Goal: Task Accomplishment & Management: Use online tool/utility

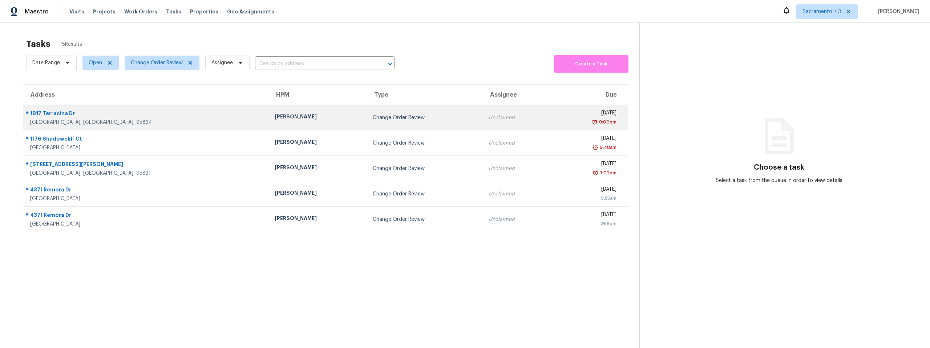
click at [60, 115] on div "1817 Terracina Dr" at bounding box center [146, 114] width 233 height 9
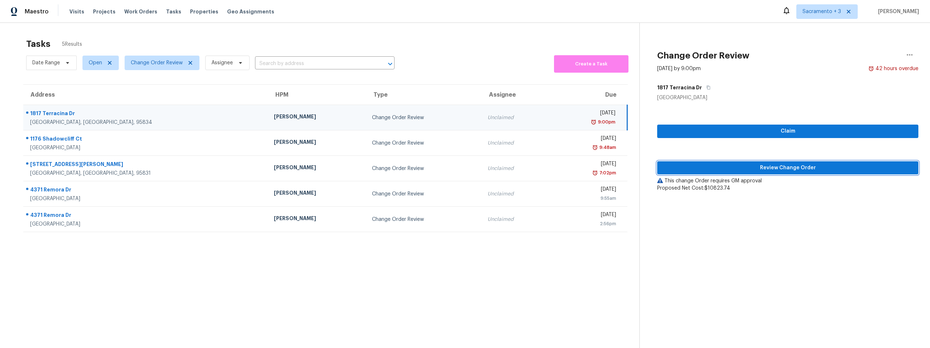
click at [786, 169] on span "Review Change Order" at bounding box center [788, 167] width 250 height 9
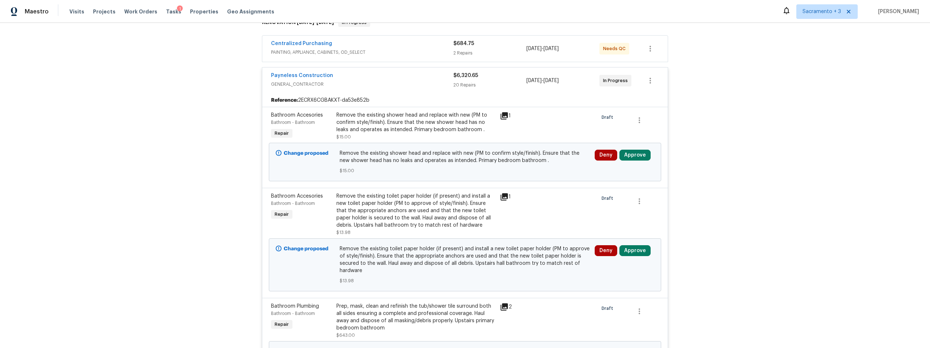
scroll to position [128, 0]
click at [621, 154] on button "Approve" at bounding box center [634, 153] width 31 height 11
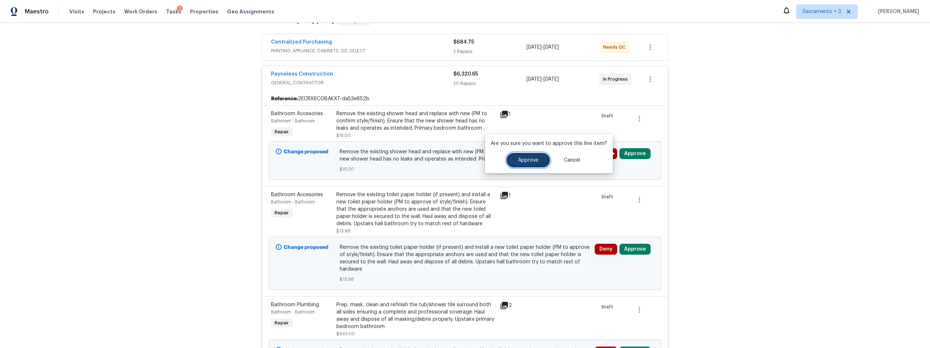
click at [542, 159] on button "Approve" at bounding box center [528, 160] width 44 height 15
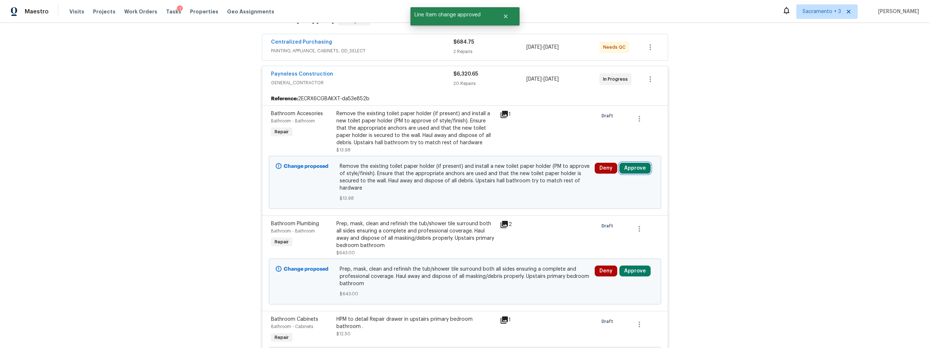
click at [628, 168] on button "Approve" at bounding box center [634, 168] width 31 height 11
click at [518, 175] on span "Approve" at bounding box center [528, 174] width 20 height 5
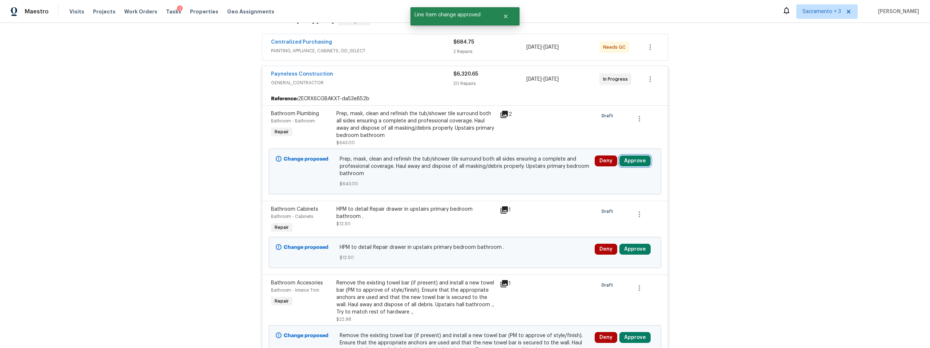
click at [630, 161] on button "Approve" at bounding box center [634, 160] width 31 height 11
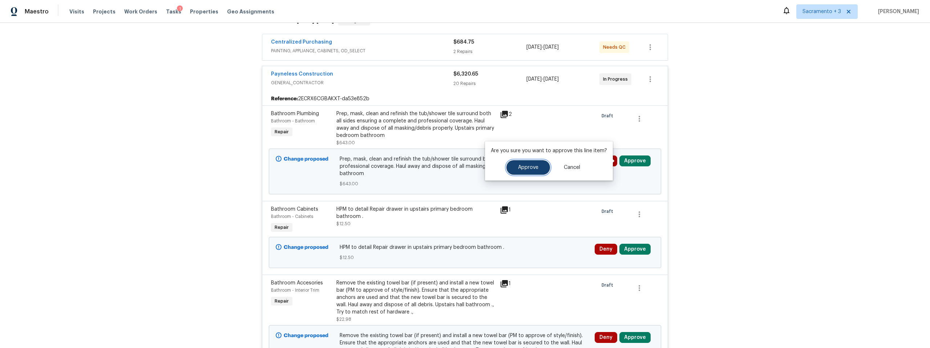
click at [522, 167] on span "Approve" at bounding box center [528, 167] width 20 height 5
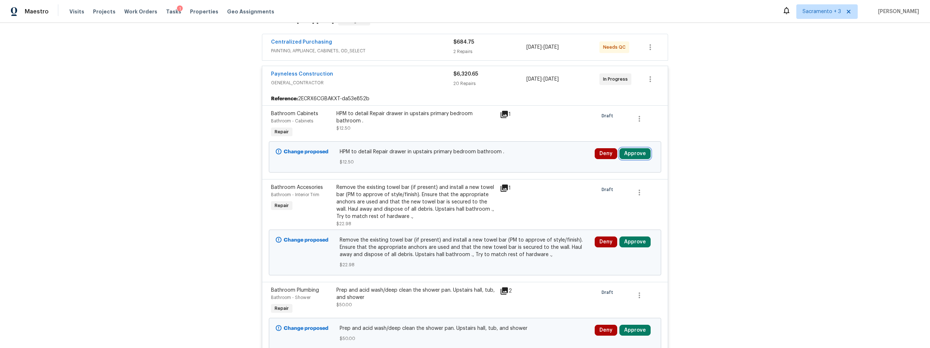
click at [631, 153] on button "Approve" at bounding box center [634, 153] width 31 height 11
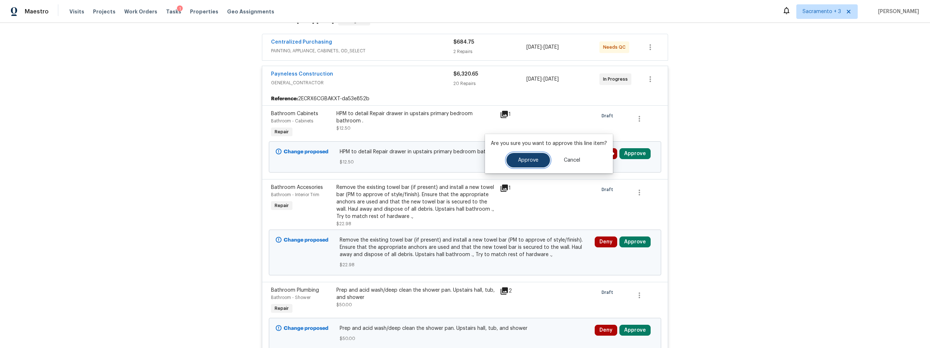
click at [525, 159] on span "Approve" at bounding box center [528, 160] width 20 height 5
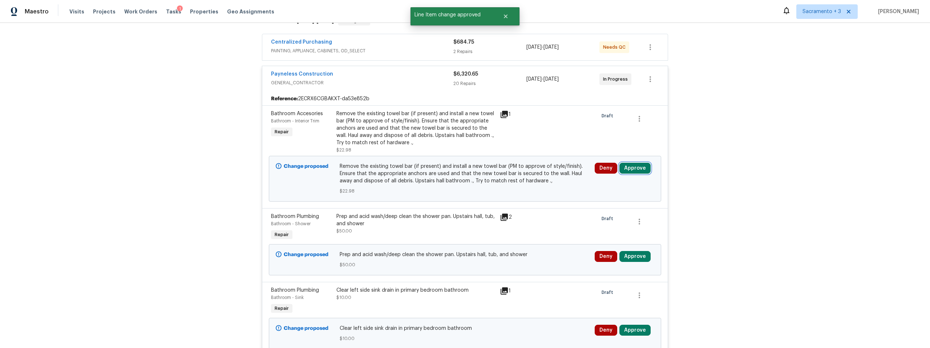
click at [624, 167] on button "Approve" at bounding box center [634, 168] width 31 height 11
click at [519, 176] on span "Approve" at bounding box center [528, 174] width 20 height 5
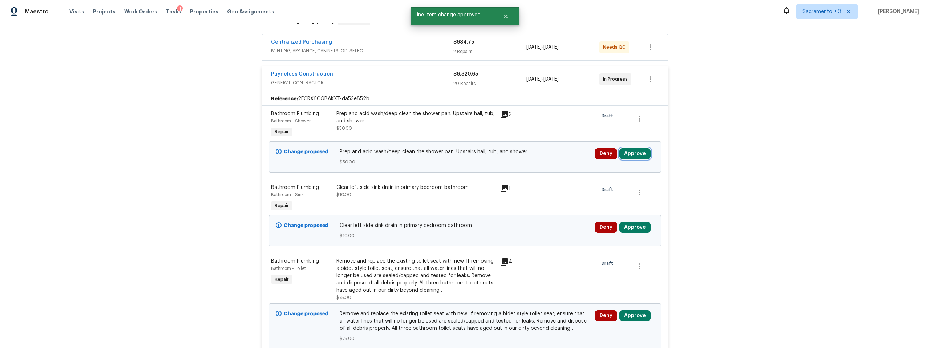
click at [633, 154] on button "Approve" at bounding box center [634, 153] width 31 height 11
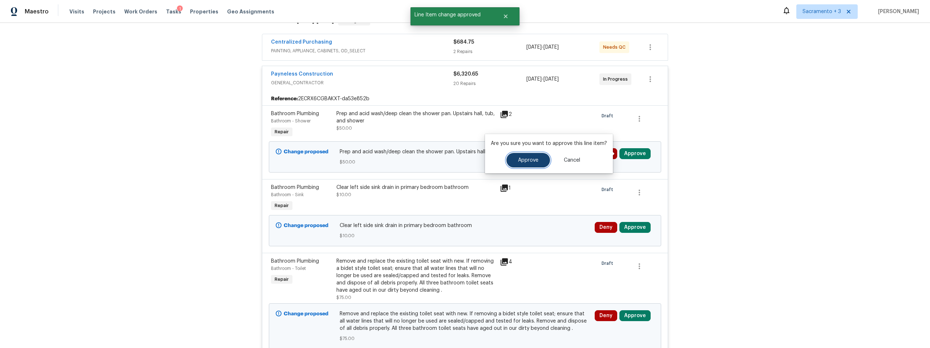
click at [521, 158] on span "Approve" at bounding box center [528, 160] width 20 height 5
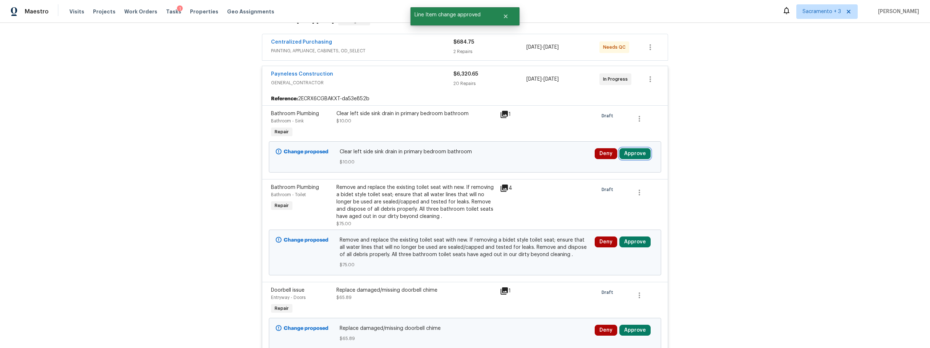
click at [639, 155] on button "Approve" at bounding box center [634, 153] width 31 height 11
click at [519, 162] on span "Approve" at bounding box center [528, 160] width 20 height 5
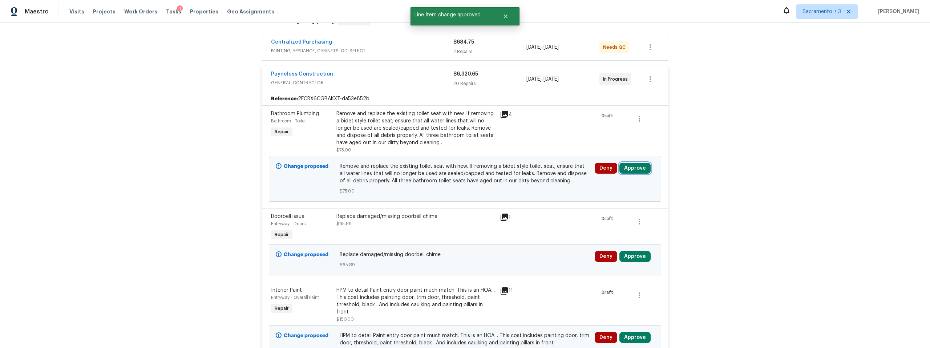
click at [629, 168] on button "Approve" at bounding box center [634, 168] width 31 height 11
click at [522, 169] on button "Approve" at bounding box center [528, 174] width 44 height 15
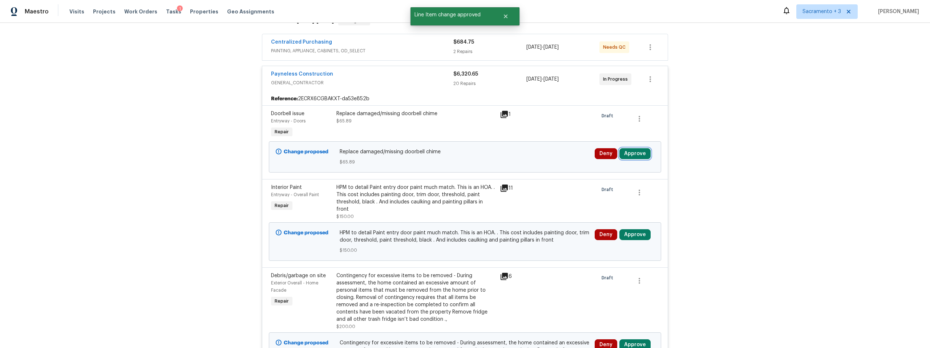
click at [628, 155] on button "Approve" at bounding box center [634, 153] width 31 height 11
click at [522, 162] on span "Approve" at bounding box center [528, 160] width 20 height 5
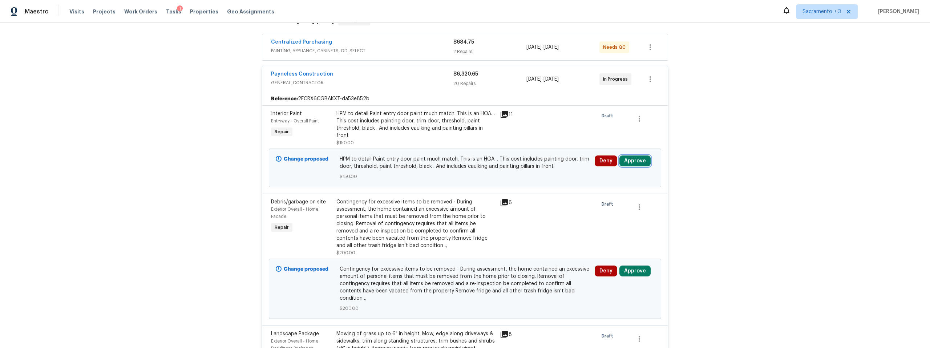
click at [623, 159] on button "Approve" at bounding box center [634, 160] width 31 height 11
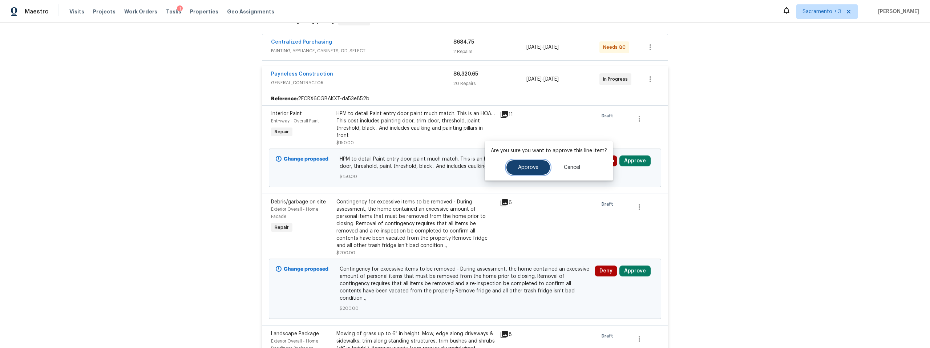
click at [531, 164] on button "Approve" at bounding box center [528, 167] width 44 height 15
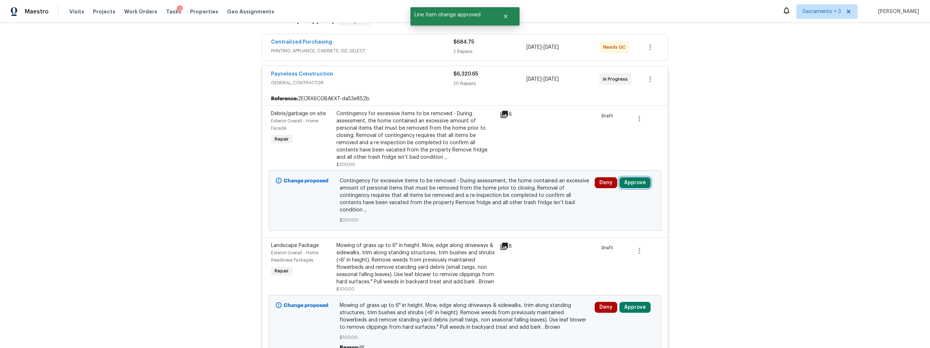
click at [639, 182] on button "Approve" at bounding box center [634, 182] width 31 height 11
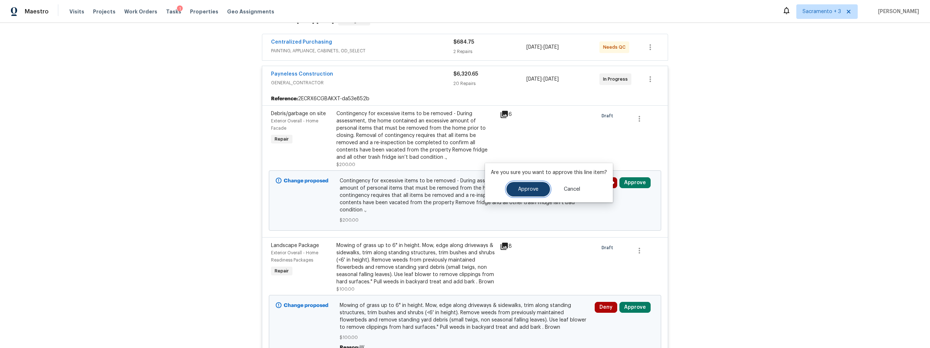
click at [522, 190] on span "Approve" at bounding box center [528, 189] width 20 height 5
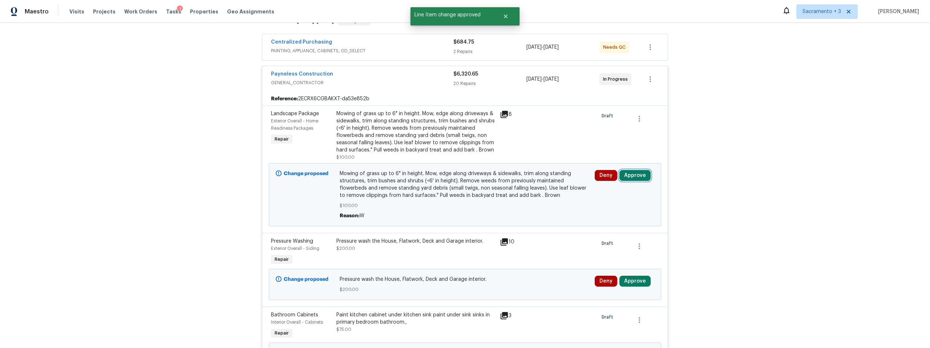
click at [637, 178] on button "Approve" at bounding box center [634, 175] width 31 height 11
click at [522, 185] on button "Approve" at bounding box center [528, 182] width 44 height 15
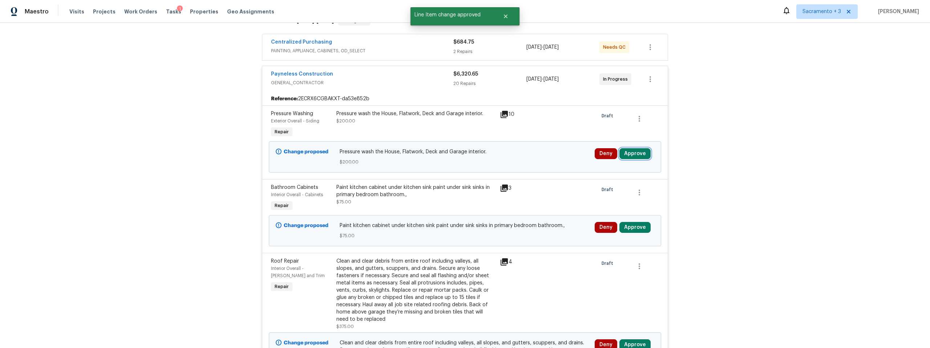
click at [627, 157] on button "Approve" at bounding box center [634, 153] width 31 height 11
click at [537, 159] on button "Approve" at bounding box center [528, 160] width 44 height 15
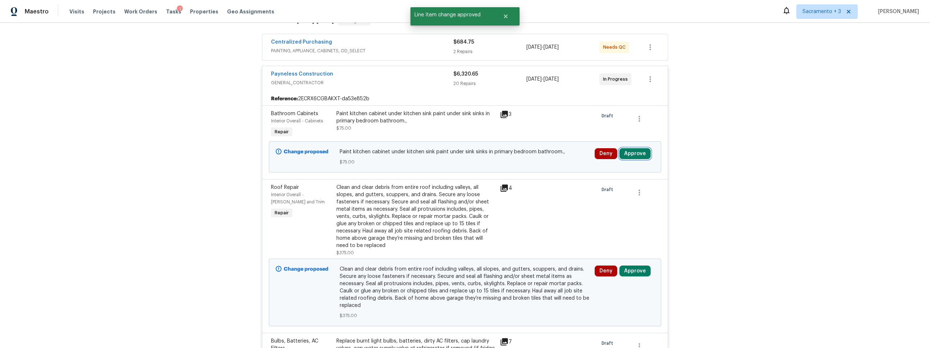
click at [628, 154] on button "Approve" at bounding box center [634, 153] width 31 height 11
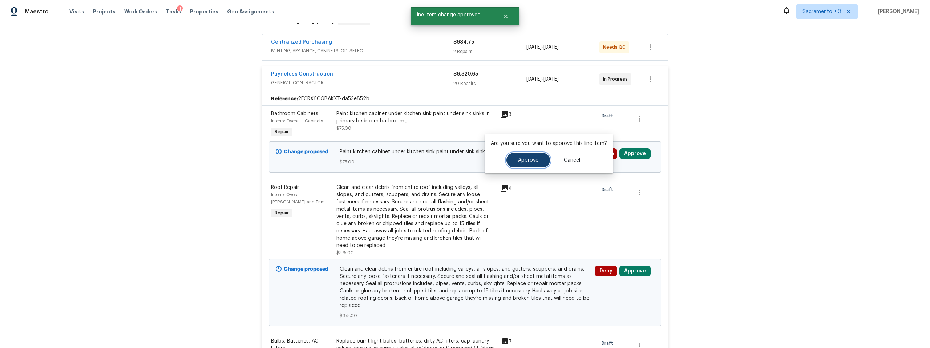
click at [529, 160] on span "Approve" at bounding box center [528, 160] width 20 height 5
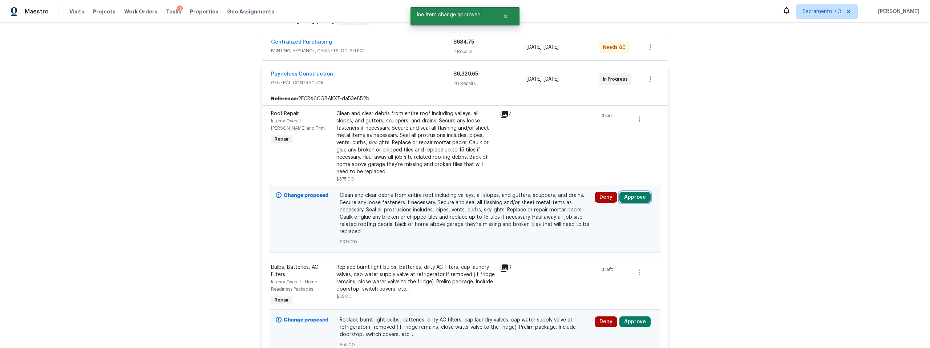
click at [636, 197] on button "Approve" at bounding box center [634, 197] width 31 height 11
click at [532, 206] on span "Approve" at bounding box center [528, 203] width 20 height 5
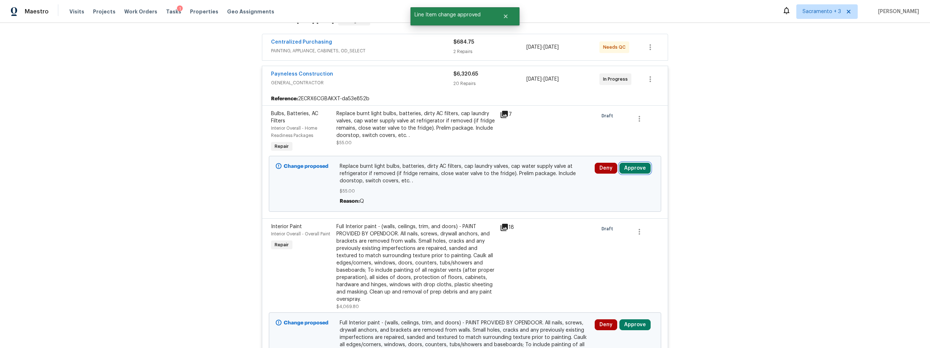
click at [637, 171] on button "Approve" at bounding box center [634, 168] width 31 height 11
click at [519, 177] on button "Approve" at bounding box center [528, 174] width 44 height 15
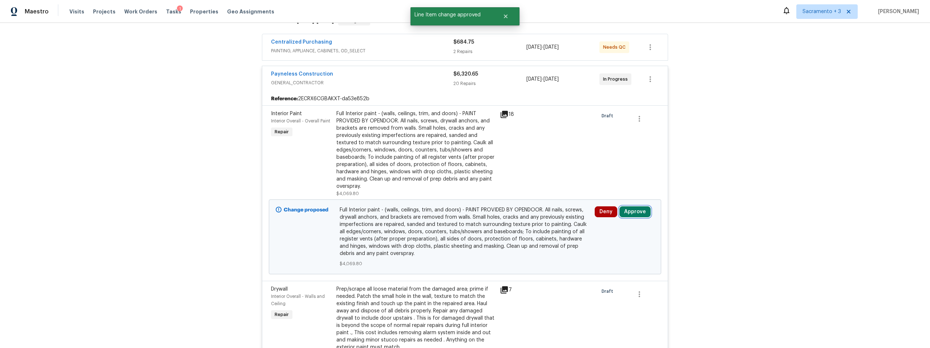
click at [628, 212] on button "Approve" at bounding box center [634, 211] width 31 height 11
click at [503, 116] on icon at bounding box center [504, 114] width 7 height 7
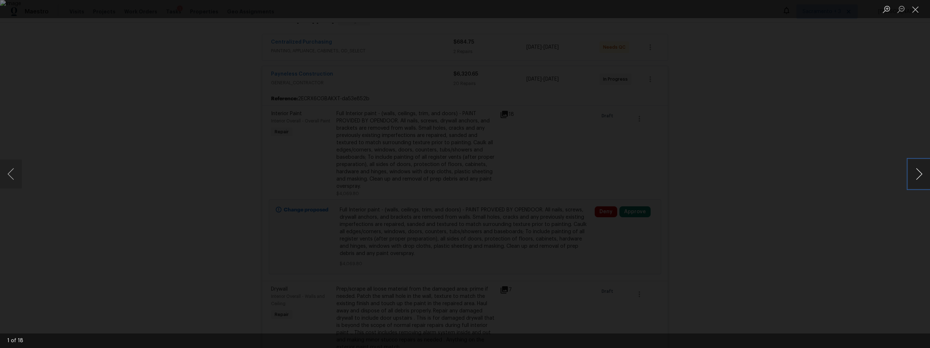
click at [916, 173] on button "Next image" at bounding box center [919, 173] width 22 height 29
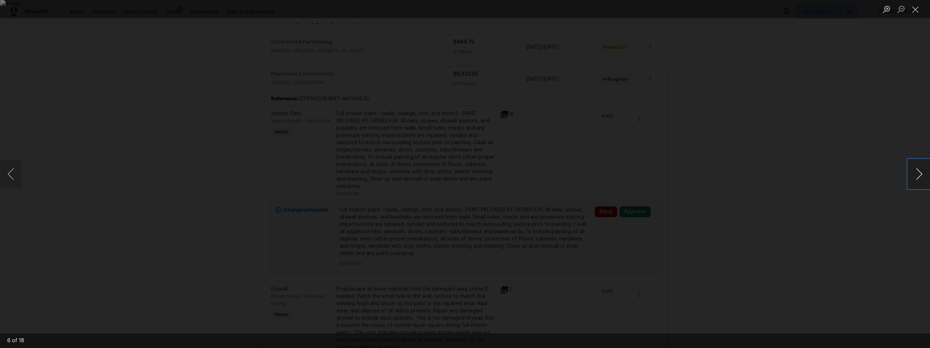
click at [916, 173] on button "Next image" at bounding box center [919, 173] width 22 height 29
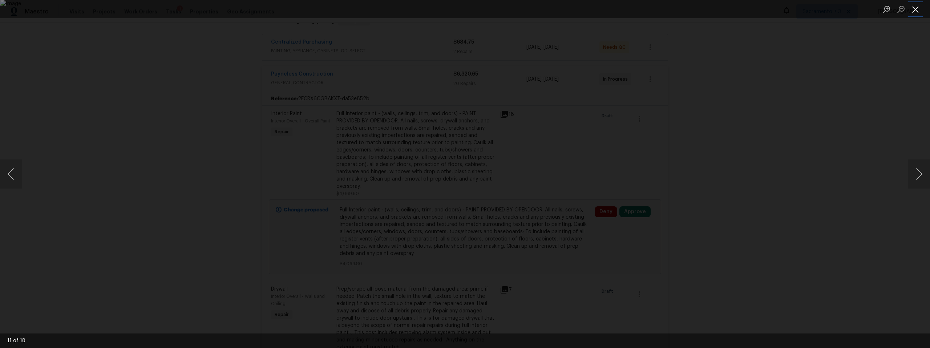
click at [918, 13] on button "Close lightbox" at bounding box center [915, 9] width 15 height 13
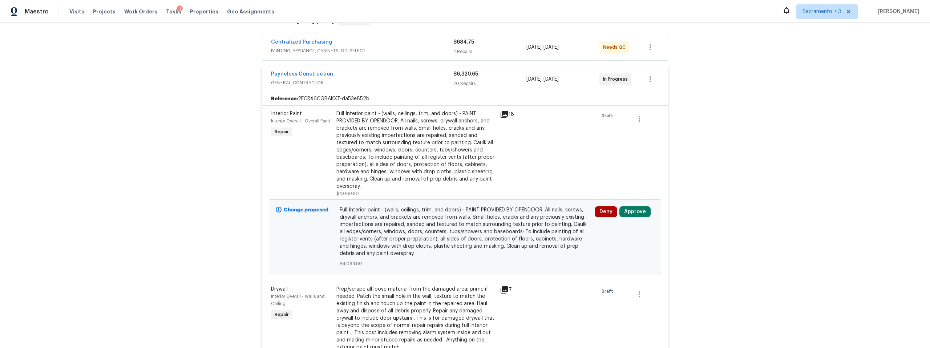
click at [449, 153] on div "Full Interior paint - (walls, ceilings, trim, and doors) - PAINT PROVIDED BY OP…" at bounding box center [415, 150] width 159 height 80
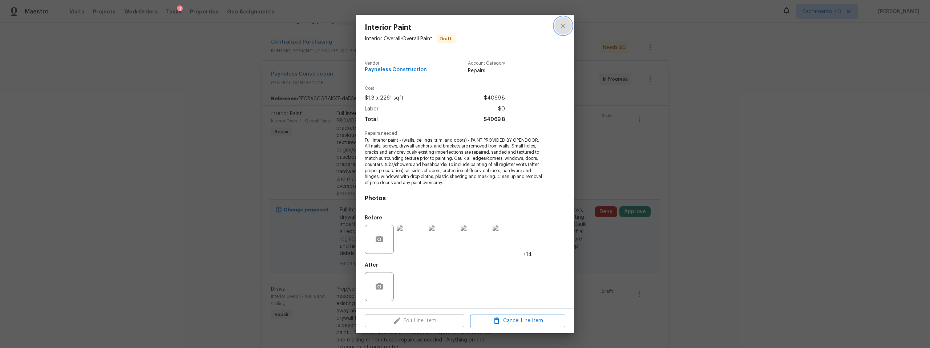
click at [563, 26] on icon "close" at bounding box center [562, 26] width 5 height 5
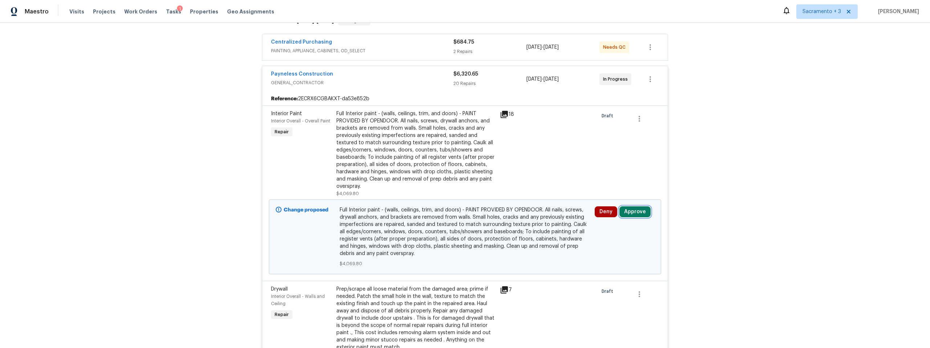
click at [628, 213] on button "Approve" at bounding box center [634, 211] width 31 height 11
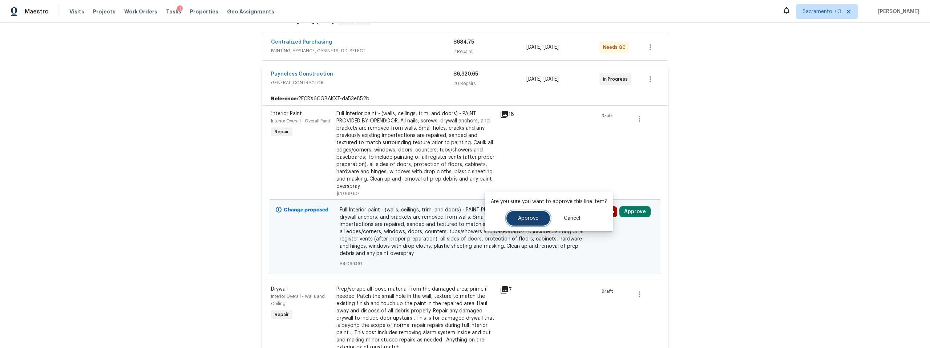
click at [538, 216] on button "Approve" at bounding box center [528, 218] width 44 height 15
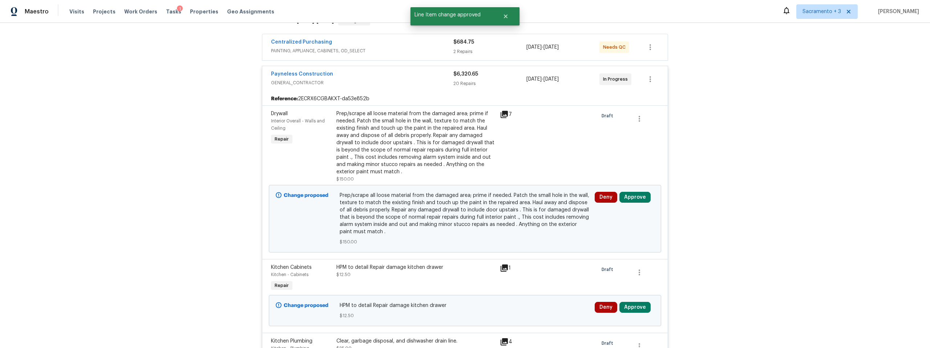
scroll to position [131, 0]
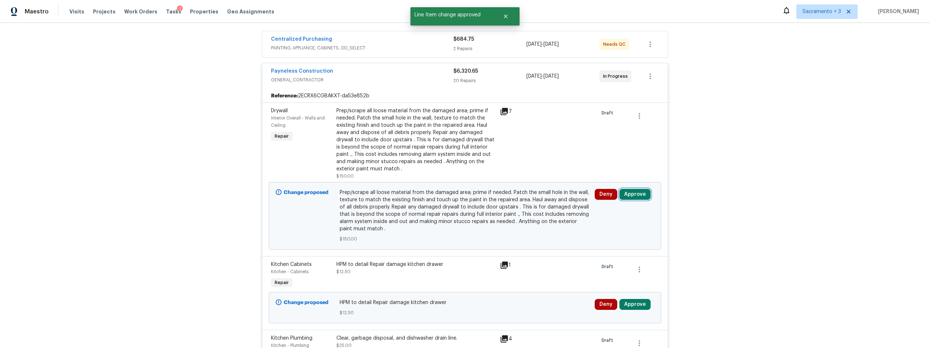
click at [627, 194] on button "Approve" at bounding box center [634, 194] width 31 height 11
click at [515, 200] on button "Approve" at bounding box center [528, 201] width 44 height 15
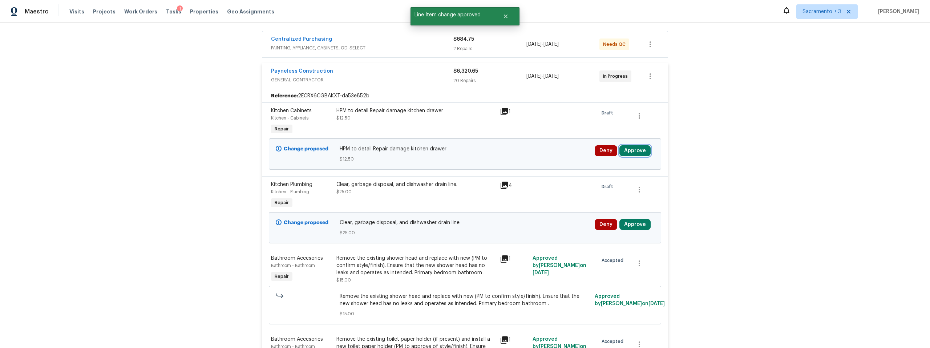
click at [628, 152] on button "Approve" at bounding box center [634, 150] width 31 height 11
click at [536, 163] on button "Approve" at bounding box center [528, 157] width 44 height 15
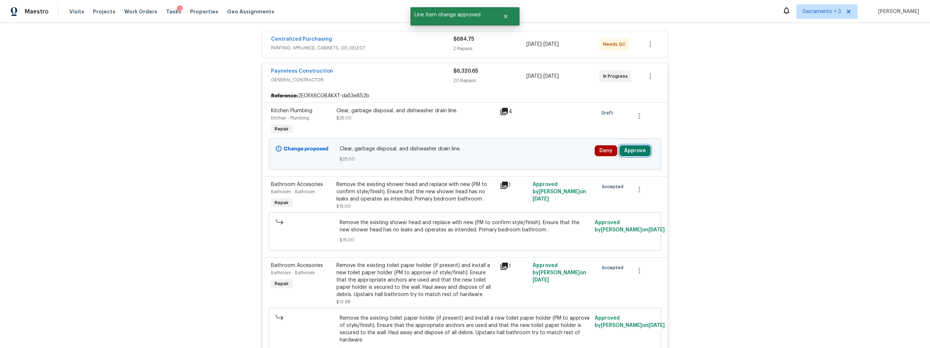
click at [637, 151] on button "Approve" at bounding box center [634, 150] width 31 height 11
click at [518, 156] on span "Approve" at bounding box center [528, 157] width 20 height 5
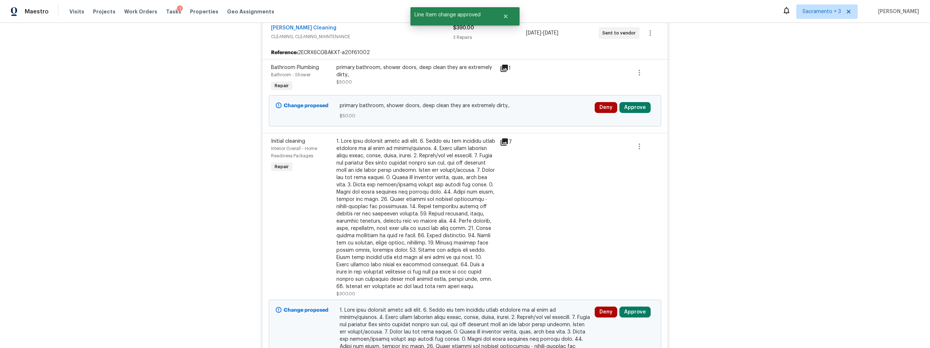
scroll to position [2197, 0]
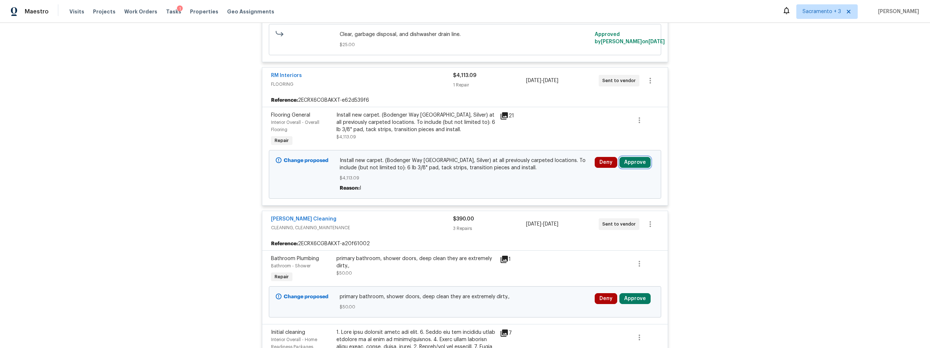
click at [630, 157] on button "Approve" at bounding box center [634, 162] width 31 height 11
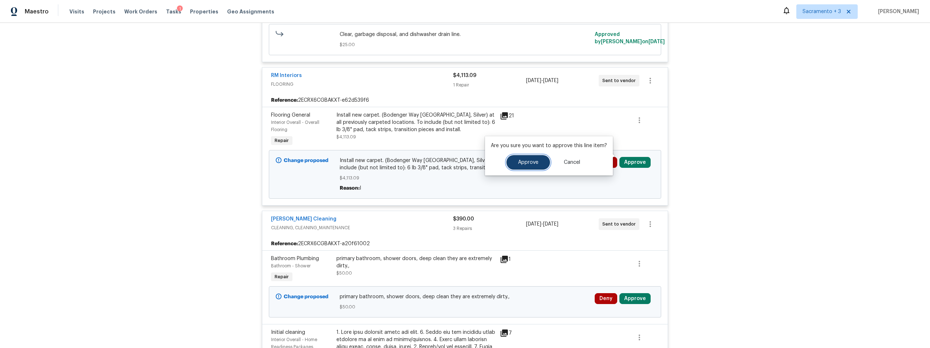
click at [535, 162] on span "Approve" at bounding box center [528, 162] width 20 height 5
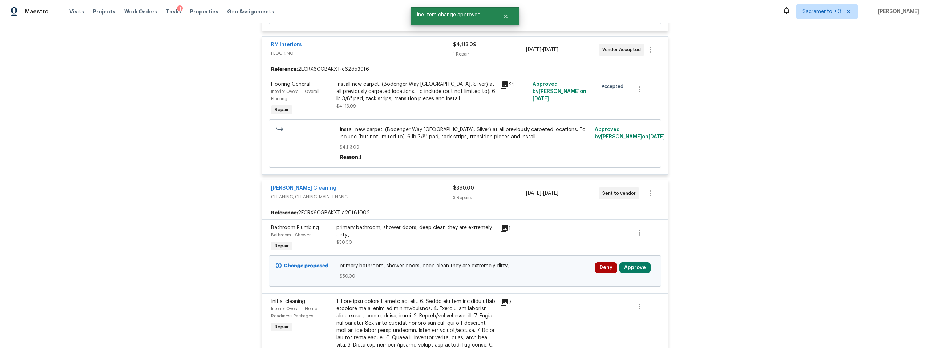
scroll to position [2322, 0]
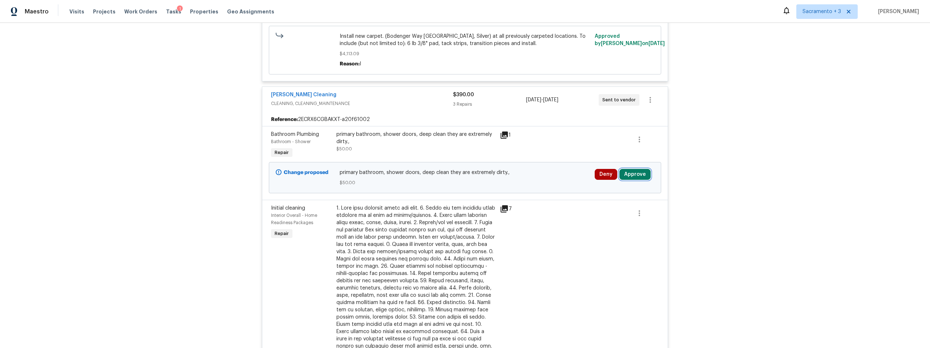
click at [635, 170] on button "Approve" at bounding box center [634, 174] width 31 height 11
click at [521, 173] on span "Approve" at bounding box center [528, 174] width 20 height 5
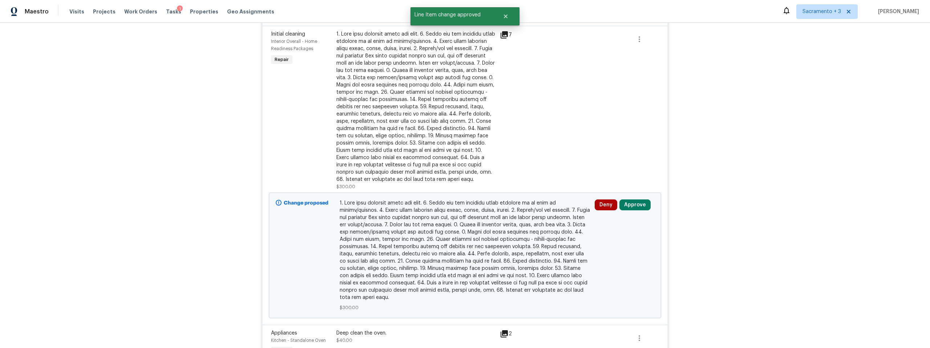
scroll to position [2424, 0]
click at [641, 198] on button "Approve" at bounding box center [634, 203] width 31 height 11
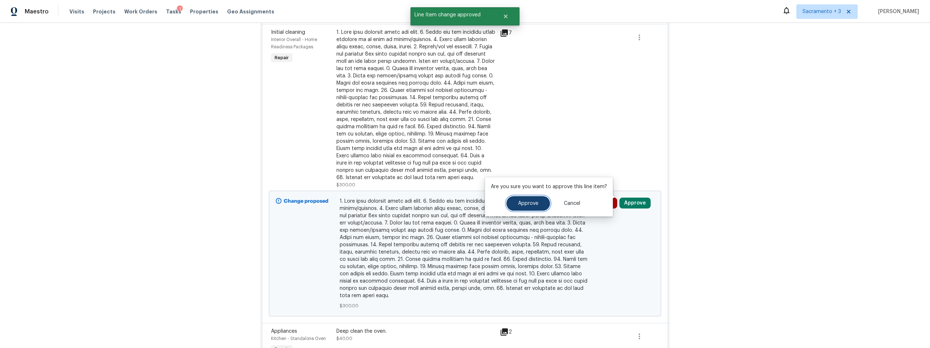
click at [529, 199] on button "Approve" at bounding box center [528, 203] width 44 height 15
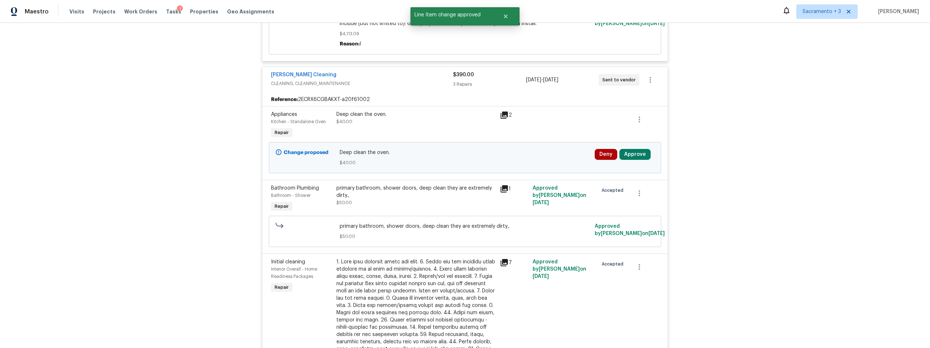
scroll to position [2238, 0]
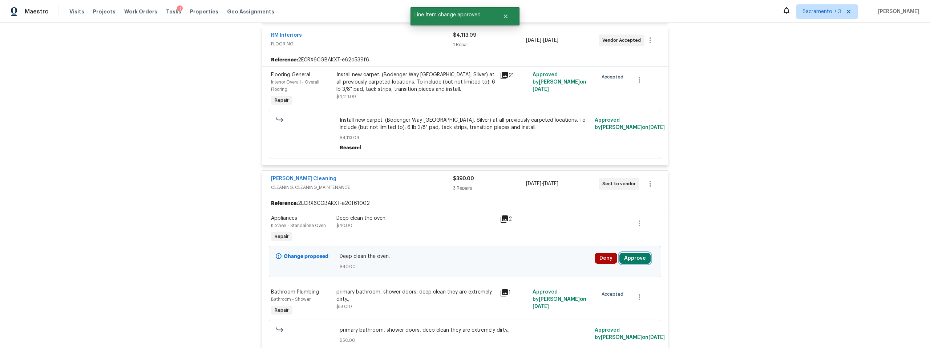
click at [628, 253] on button "Approve" at bounding box center [634, 258] width 31 height 11
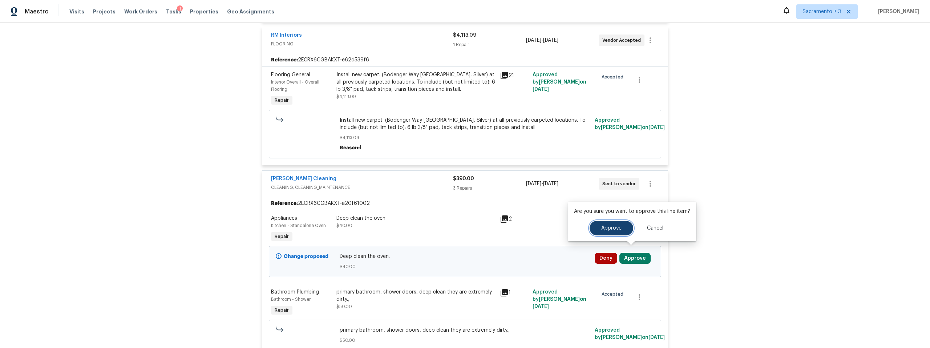
click at [594, 232] on button "Approve" at bounding box center [612, 228] width 44 height 15
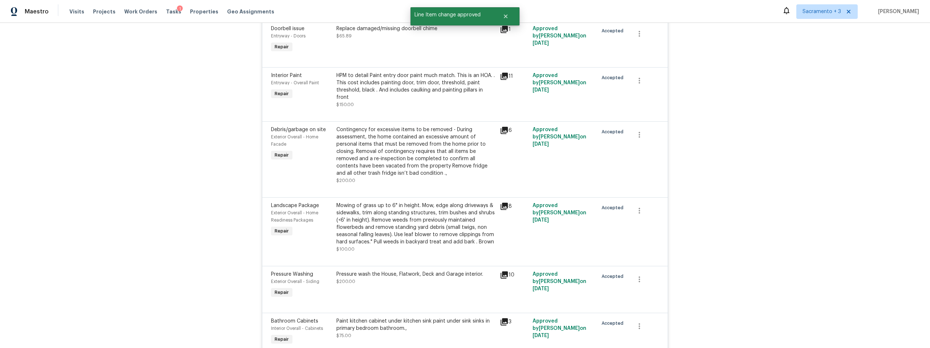
scroll to position [0, 0]
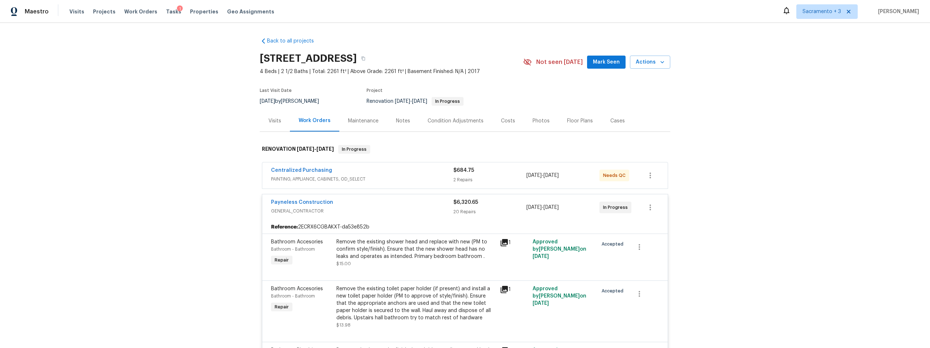
click at [391, 169] on div "Centralized Purchasing" at bounding box center [362, 171] width 182 height 9
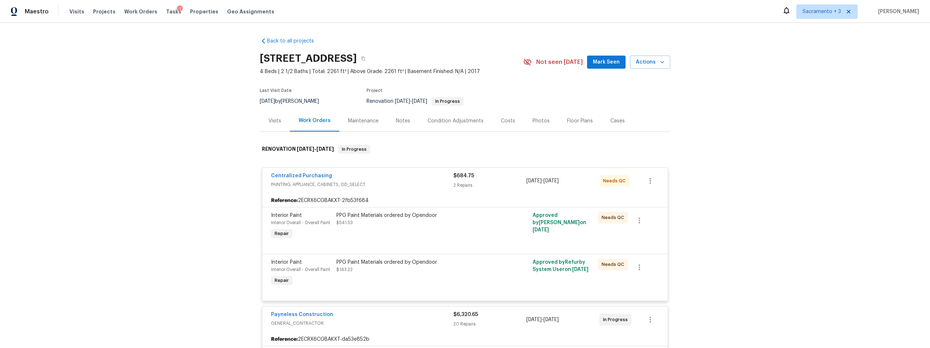
click at [506, 118] on div "Costs" at bounding box center [508, 120] width 14 height 7
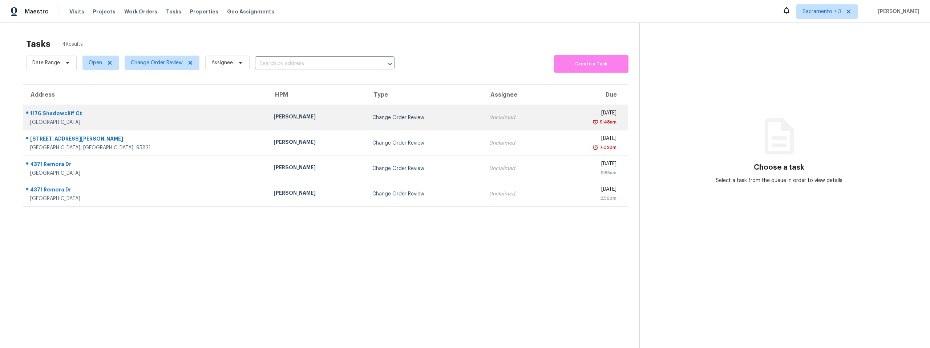
click at [55, 113] on div "1176 Shadowcliff Ct" at bounding box center [146, 114] width 232 height 9
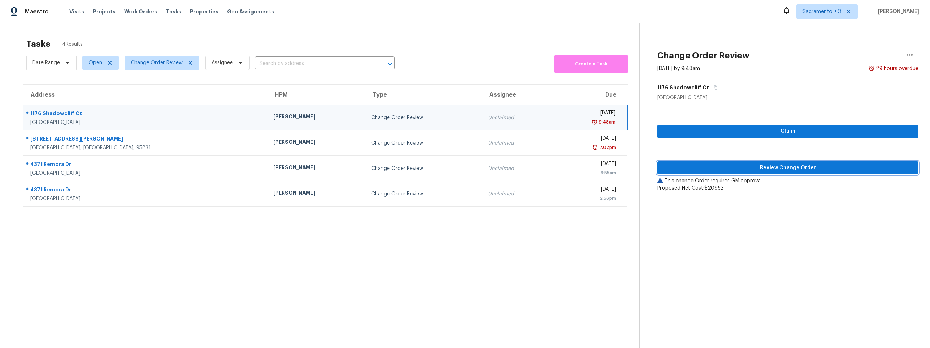
click at [780, 168] on span "Review Change Order" at bounding box center [788, 167] width 250 height 9
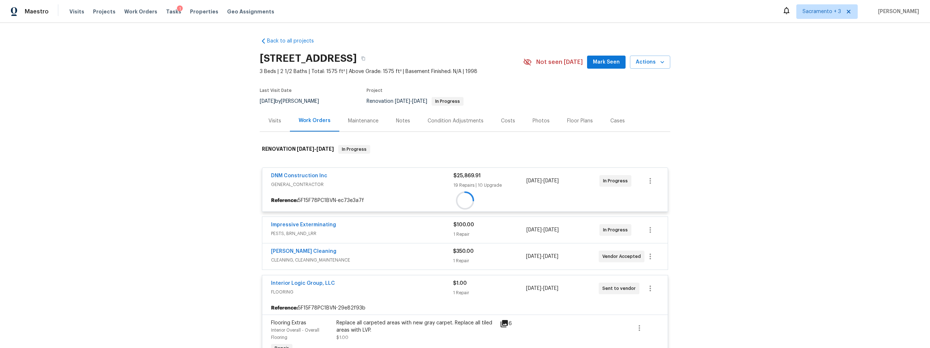
click at [501, 120] on div "Costs" at bounding box center [508, 120] width 14 height 7
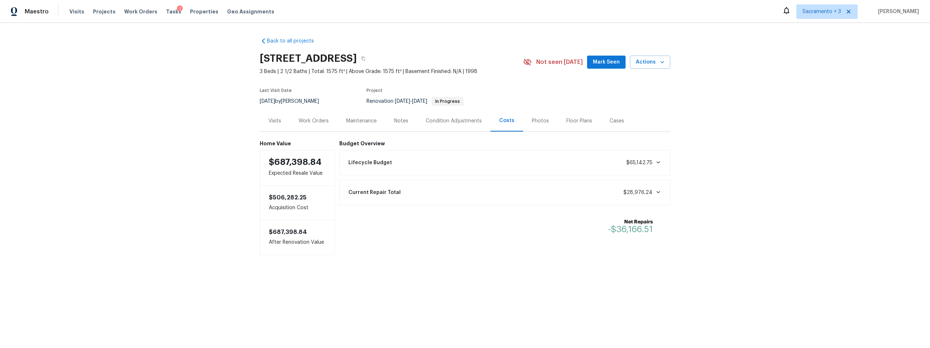
click at [274, 121] on div "Visits" at bounding box center [274, 120] width 13 height 7
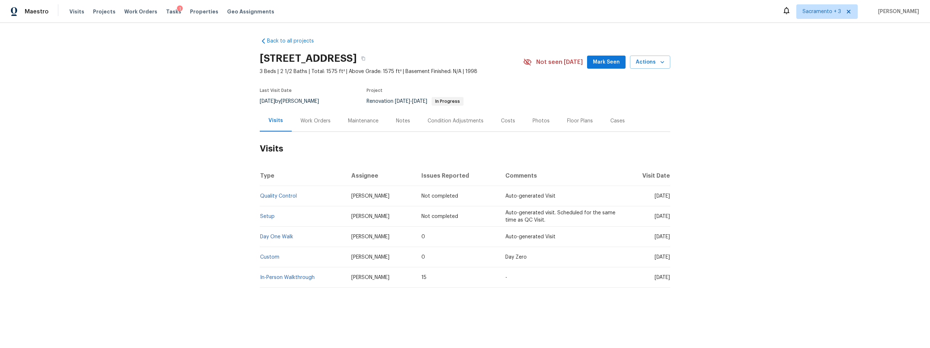
click at [316, 121] on div "Work Orders" at bounding box center [315, 120] width 30 height 7
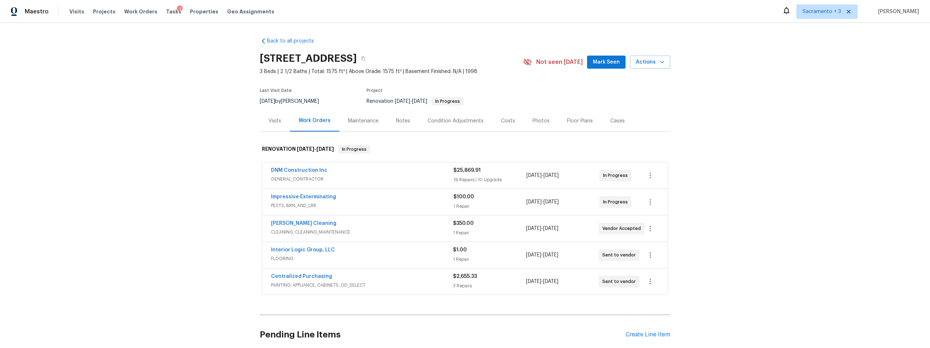
click at [375, 179] on span "GENERAL_CONTRACTOR" at bounding box center [362, 178] width 182 height 7
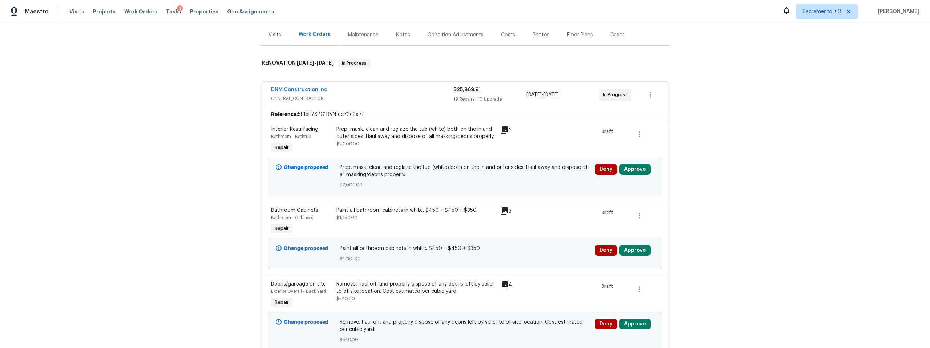
scroll to position [95, 0]
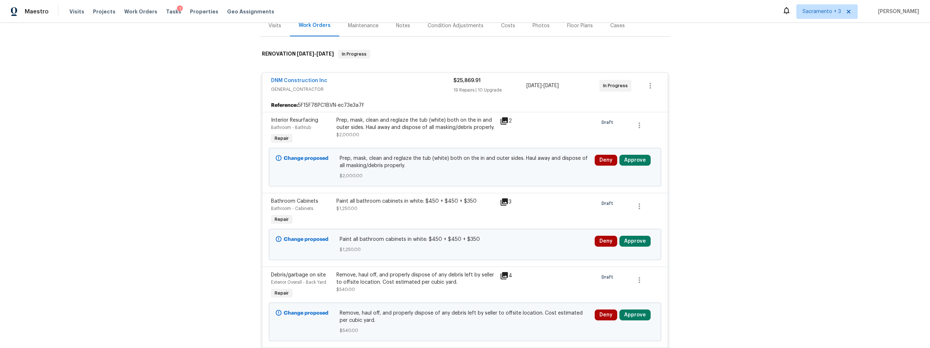
click at [454, 127] on div "Prep, mask, clean and reglaze the tub (white) both on the in and outer sides. H…" at bounding box center [415, 124] width 159 height 15
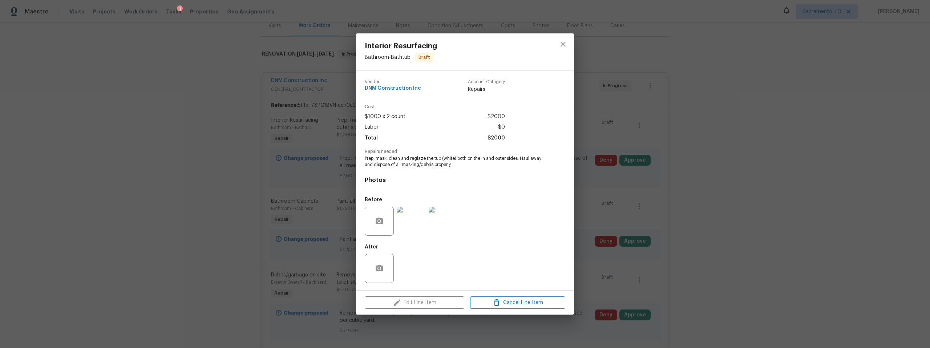
click at [409, 218] on img at bounding box center [411, 221] width 29 height 29
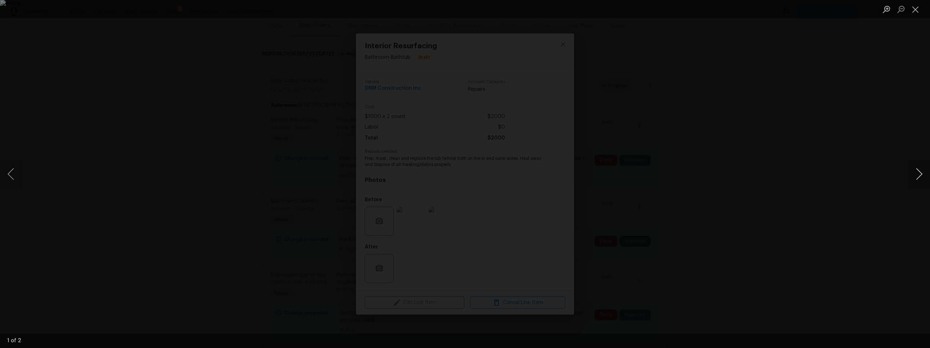
click at [919, 171] on button "Next image" at bounding box center [919, 173] width 22 height 29
click at [915, 9] on button "Close lightbox" at bounding box center [915, 9] width 15 height 13
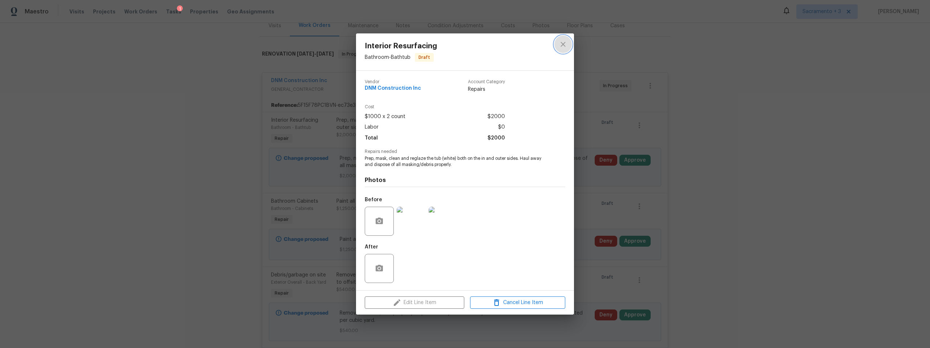
click at [562, 47] on icon "close" at bounding box center [563, 44] width 9 height 9
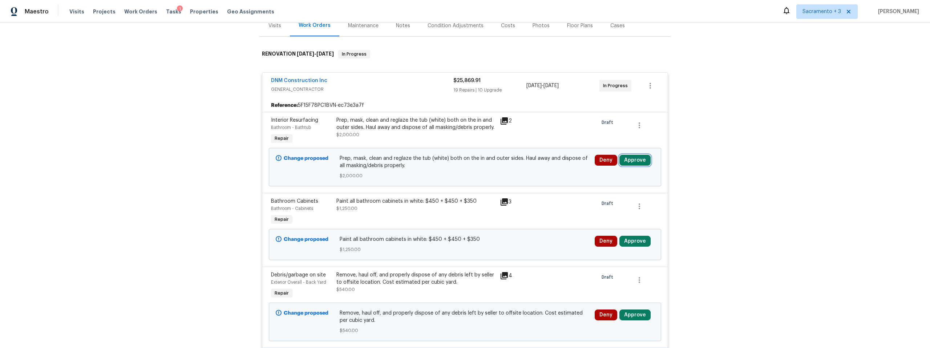
click at [635, 160] on button "Approve" at bounding box center [634, 160] width 31 height 11
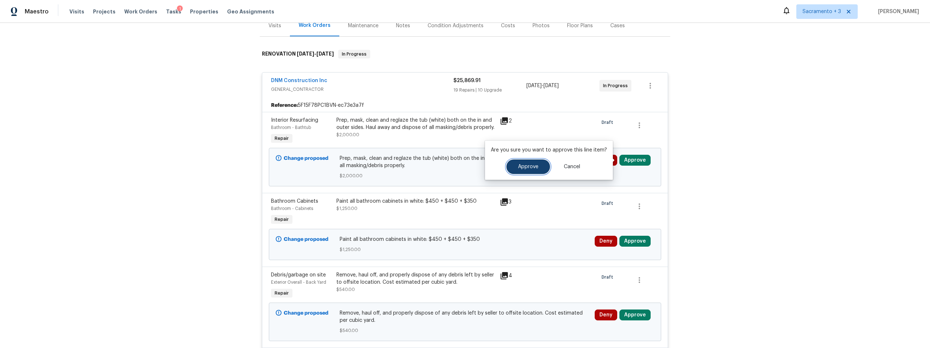
click at [535, 167] on span "Approve" at bounding box center [528, 166] width 20 height 5
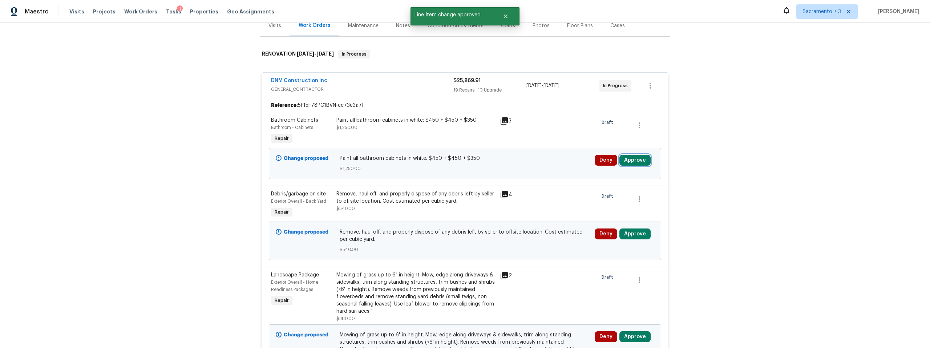
click at [636, 160] on button "Approve" at bounding box center [634, 160] width 31 height 11
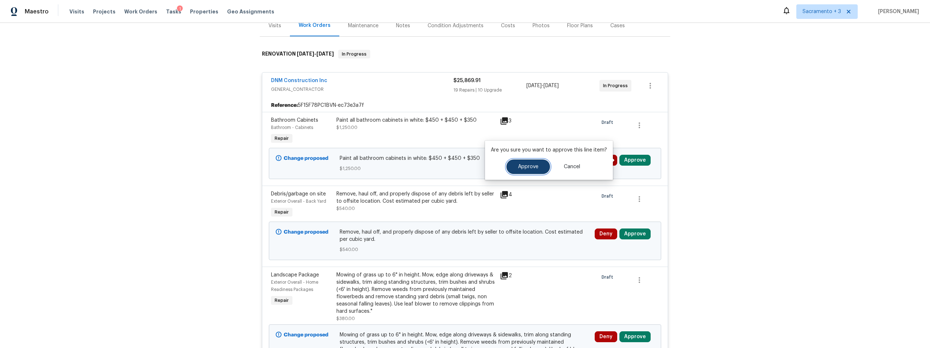
click at [535, 167] on span "Approve" at bounding box center [528, 166] width 20 height 5
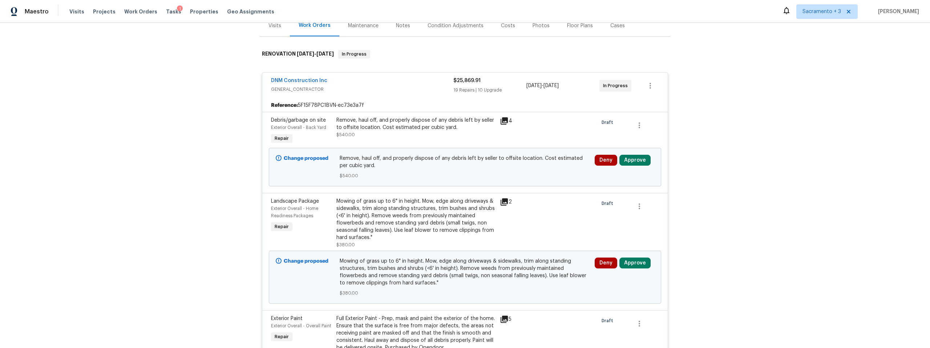
click at [501, 124] on icon at bounding box center [504, 120] width 7 height 7
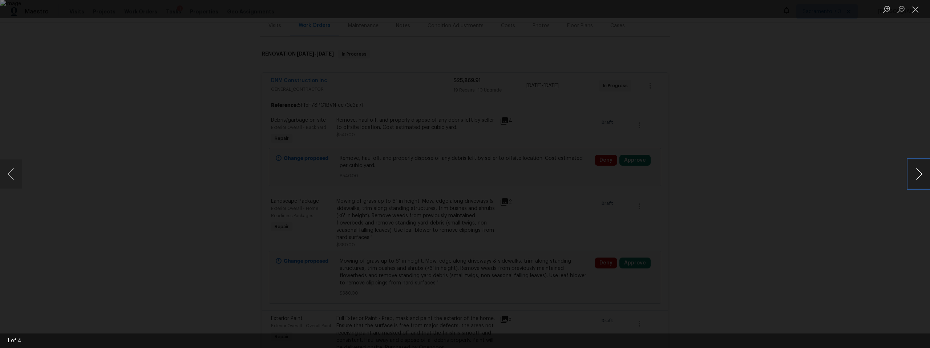
click at [914, 171] on button "Next image" at bounding box center [919, 173] width 22 height 29
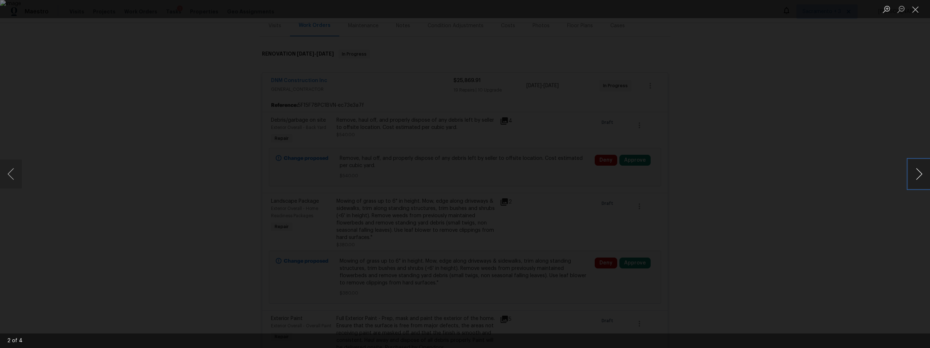
click at [914, 171] on button "Next image" at bounding box center [919, 173] width 22 height 29
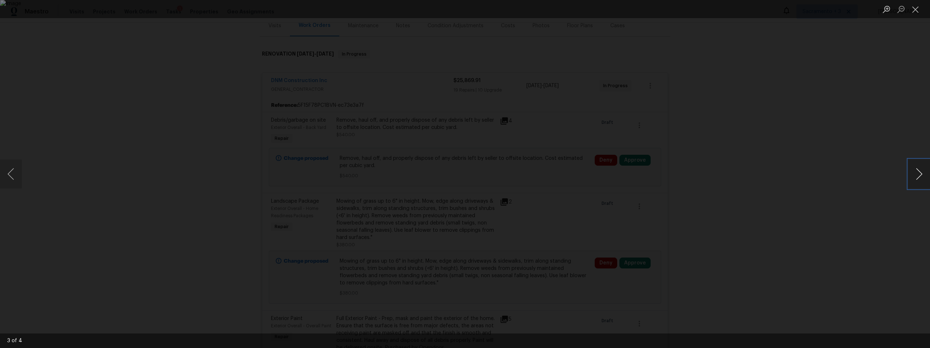
click at [914, 171] on button "Next image" at bounding box center [919, 173] width 22 height 29
click at [916, 12] on button "Close lightbox" at bounding box center [915, 9] width 15 height 13
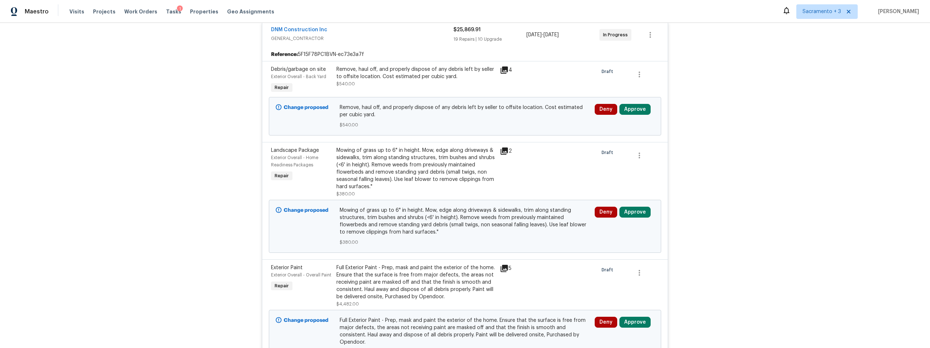
scroll to position [163, 0]
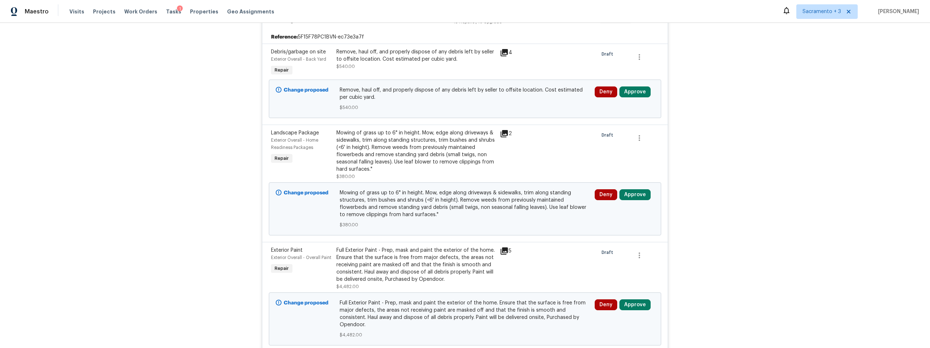
click at [500, 133] on icon at bounding box center [504, 133] width 9 height 9
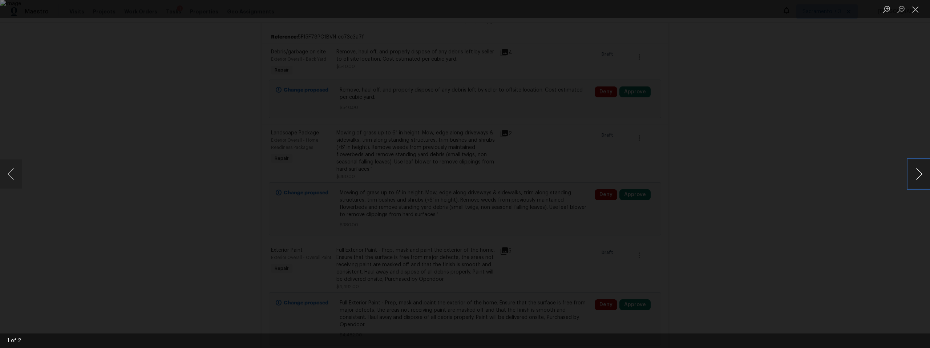
click at [911, 174] on button "Next image" at bounding box center [919, 173] width 22 height 29
click at [915, 11] on button "Close lightbox" at bounding box center [915, 9] width 15 height 13
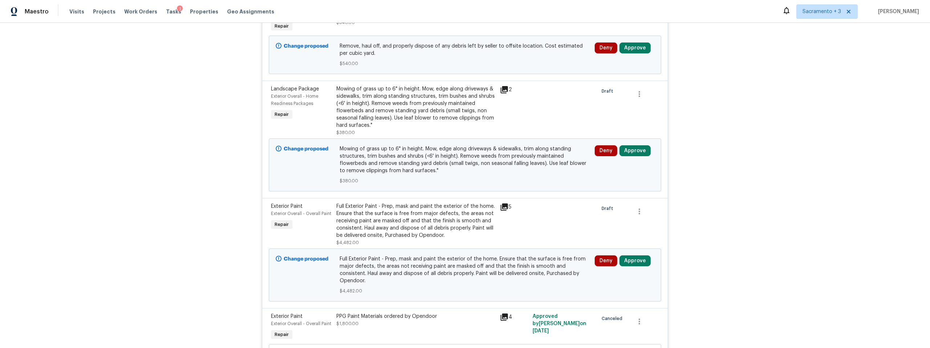
scroll to position [215, 0]
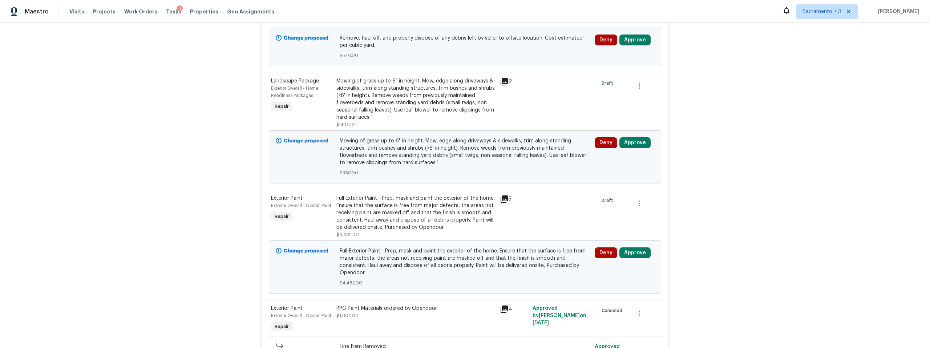
click at [444, 218] on div "Full Exterior Paint - Prep, mask and paint the exterior of the home. Ensure tha…" at bounding box center [415, 213] width 159 height 36
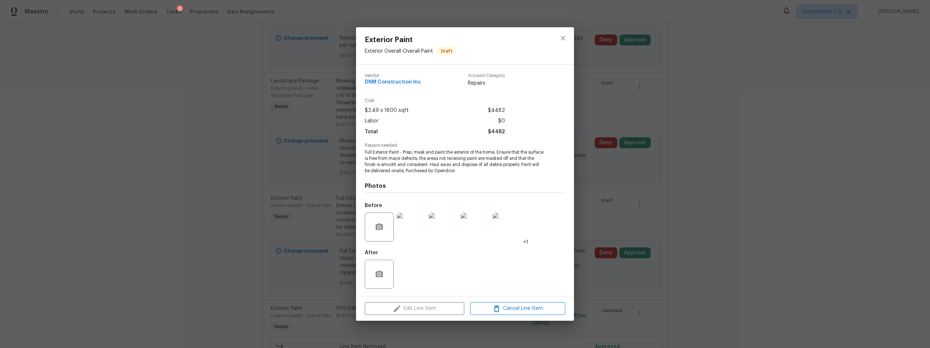
click at [407, 231] on img at bounding box center [411, 226] width 29 height 29
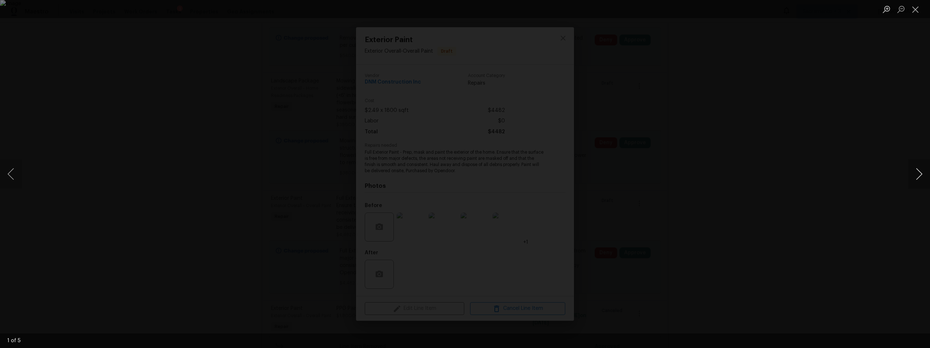
click at [917, 169] on button "Next image" at bounding box center [919, 173] width 22 height 29
click at [917, 172] on button "Next image" at bounding box center [919, 173] width 22 height 29
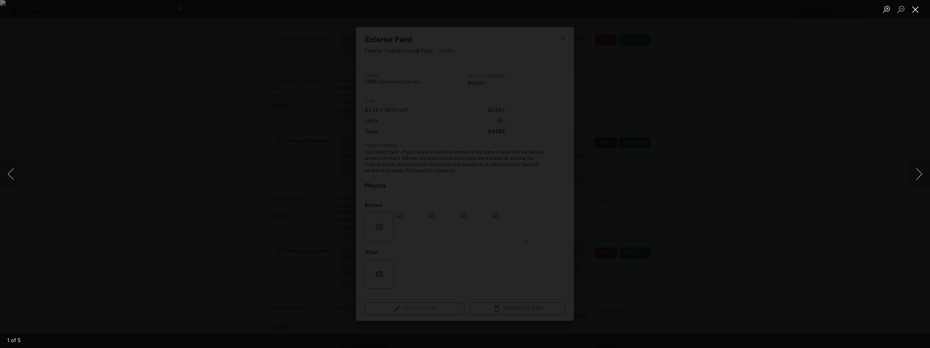
click at [914, 13] on button "Close lightbox" at bounding box center [915, 9] width 15 height 13
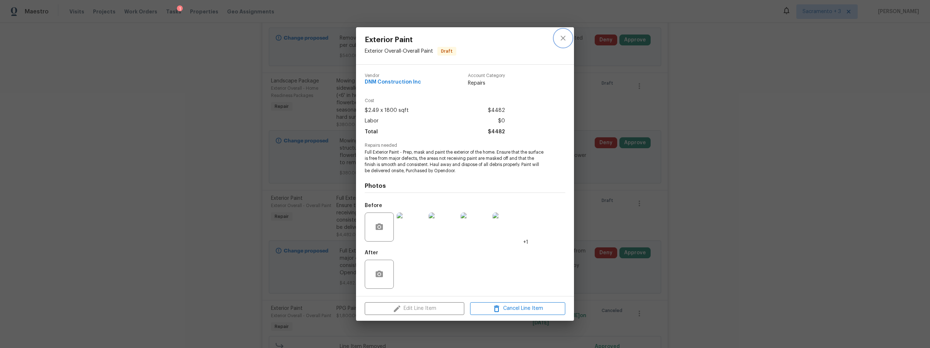
click at [565, 39] on icon "close" at bounding box center [563, 38] width 9 height 9
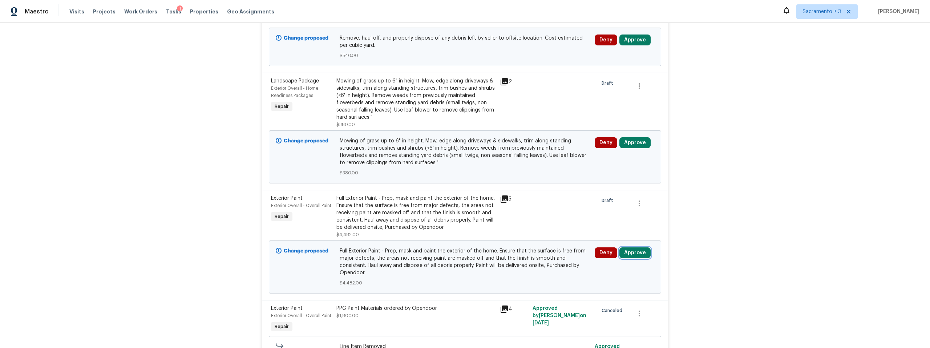
click at [630, 251] on button "Approve" at bounding box center [634, 252] width 31 height 11
click at [605, 230] on span "Approve" at bounding box center [611, 228] width 20 height 5
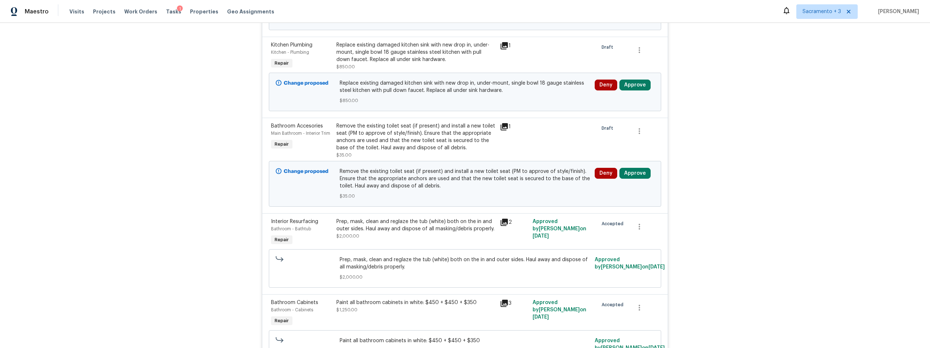
scroll to position [928, 0]
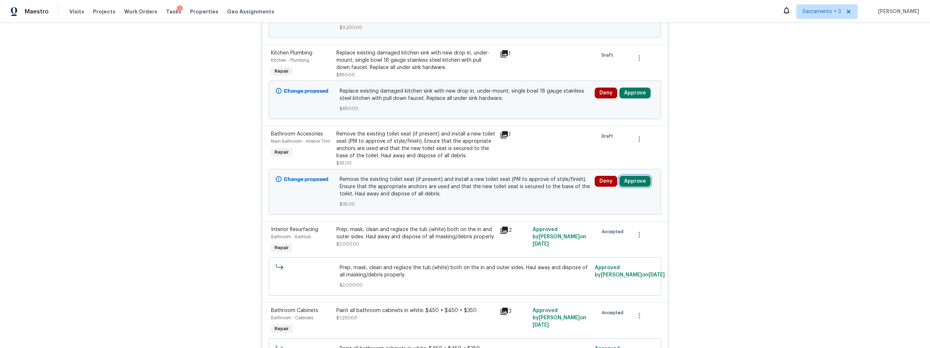
click at [627, 183] on button "Approve" at bounding box center [634, 181] width 31 height 11
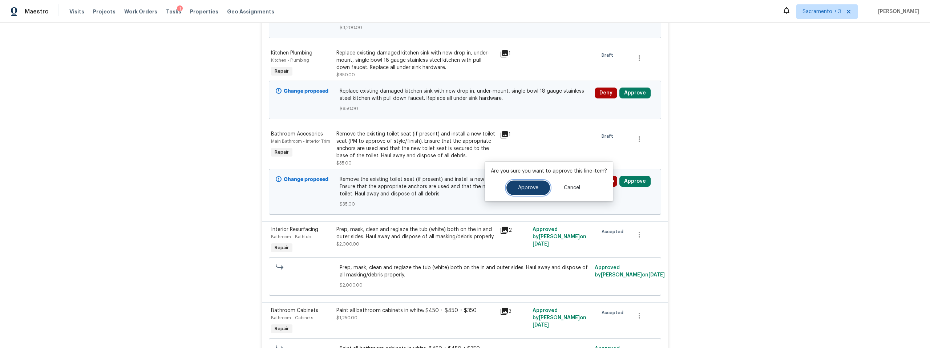
click at [529, 189] on span "Approve" at bounding box center [528, 187] width 20 height 5
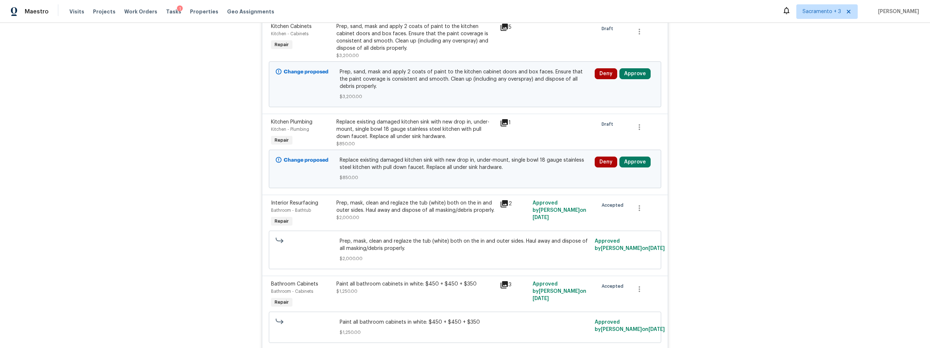
scroll to position [858, 0]
click at [503, 124] on icon at bounding box center [504, 124] width 7 height 7
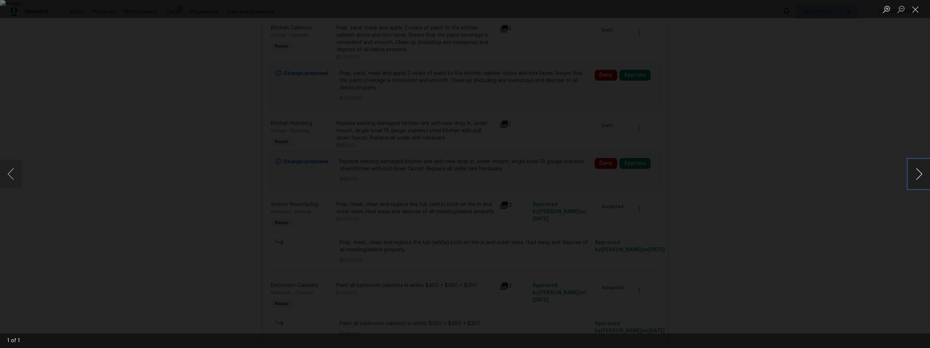
click at [917, 173] on button "Next image" at bounding box center [919, 173] width 22 height 29
click at [917, 174] on button "Next image" at bounding box center [919, 173] width 22 height 29
click at [919, 6] on button "Close lightbox" at bounding box center [915, 9] width 15 height 13
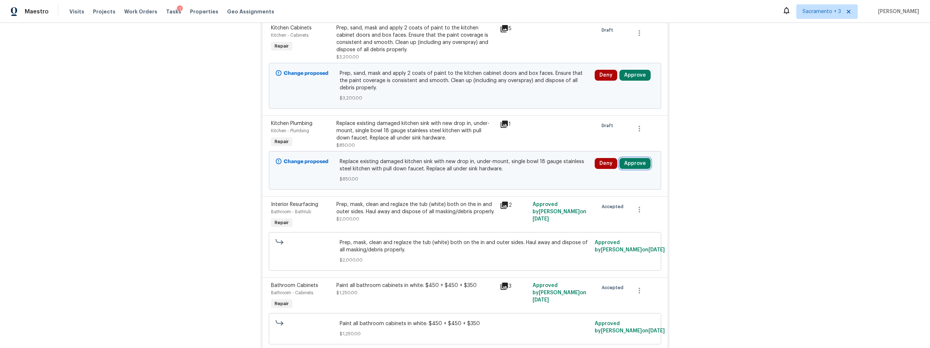
click at [629, 163] on button "Approve" at bounding box center [634, 163] width 31 height 11
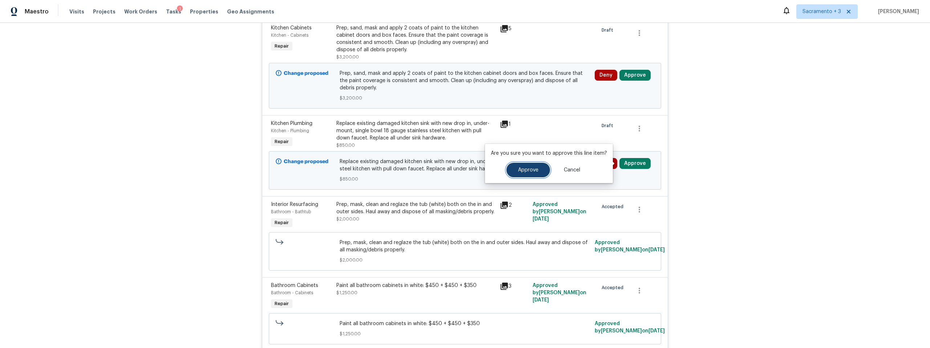
click at [527, 170] on span "Approve" at bounding box center [528, 169] width 20 height 5
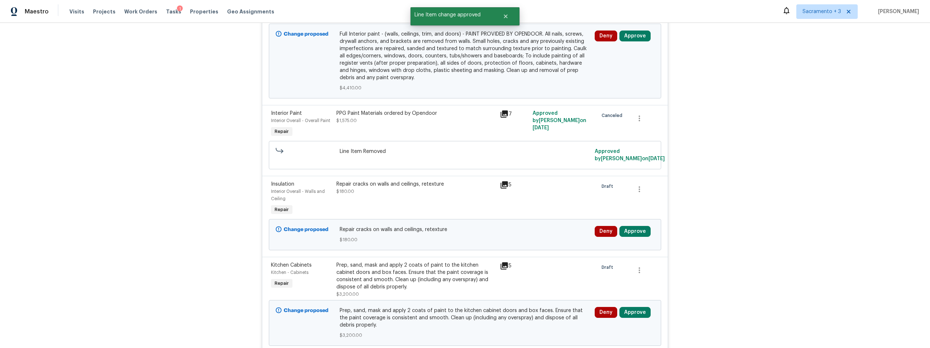
scroll to position [732, 0]
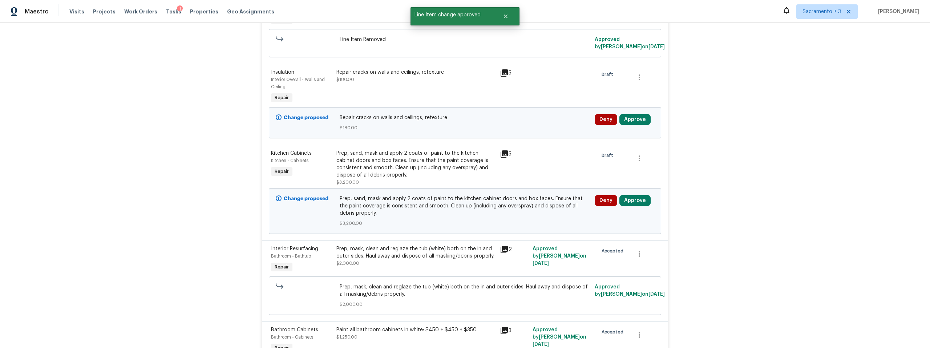
click at [422, 161] on div "Prep, sand, mask and apply 2 coats of paint to the kitchen cabinet doors and bo…" at bounding box center [415, 164] width 159 height 29
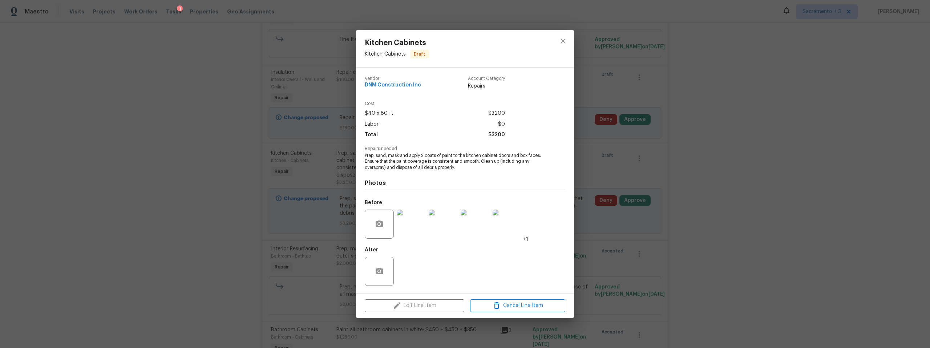
click at [415, 224] on img at bounding box center [411, 224] width 29 height 29
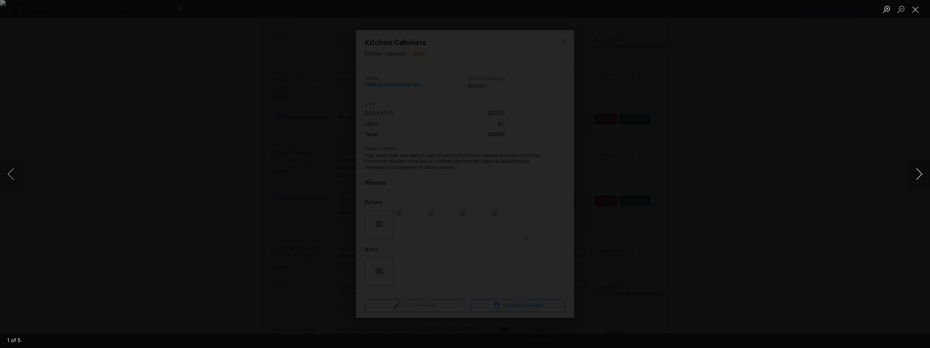
click at [916, 172] on button "Next image" at bounding box center [919, 173] width 22 height 29
click at [915, 172] on button "Next image" at bounding box center [919, 173] width 22 height 29
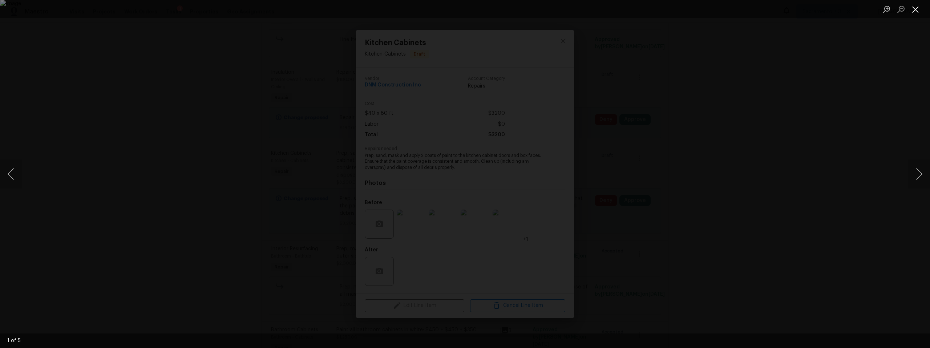
click at [916, 13] on button "Close lightbox" at bounding box center [915, 9] width 15 height 13
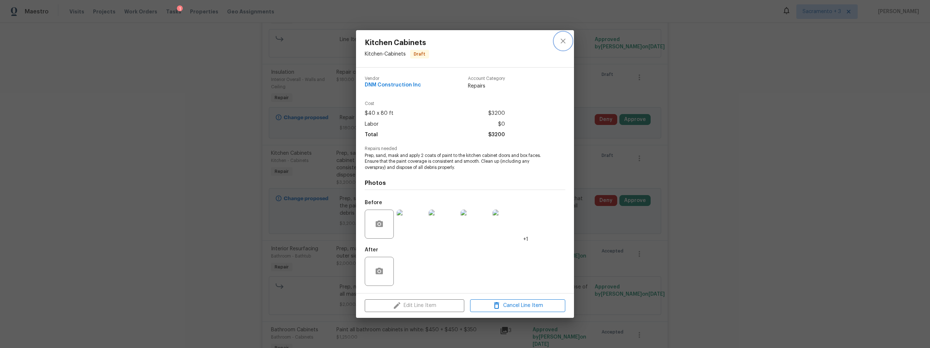
click at [560, 41] on icon "close" at bounding box center [563, 41] width 9 height 9
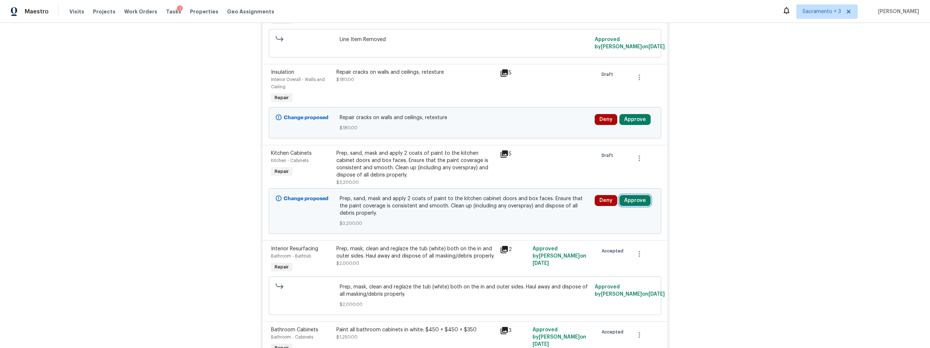
click at [634, 201] on button "Approve" at bounding box center [634, 200] width 31 height 11
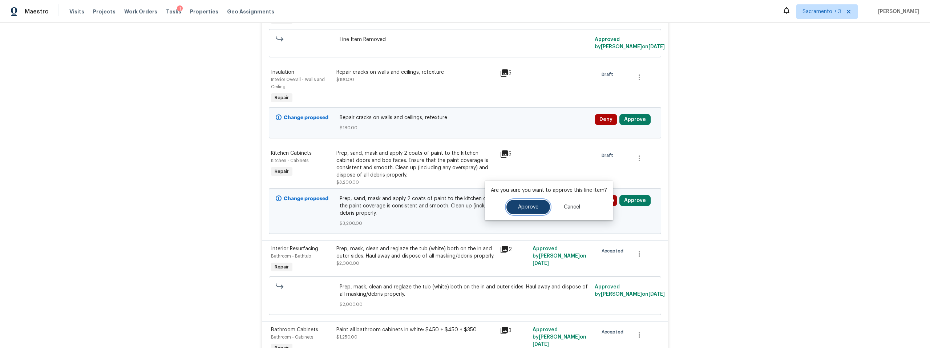
click at [535, 203] on button "Approve" at bounding box center [528, 207] width 44 height 15
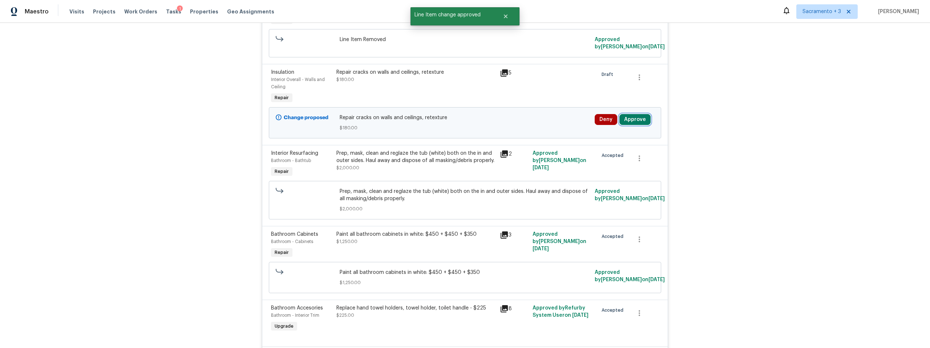
click at [626, 122] on button "Approve" at bounding box center [634, 119] width 31 height 11
click at [612, 155] on span "Approve" at bounding box center [611, 156] width 20 height 5
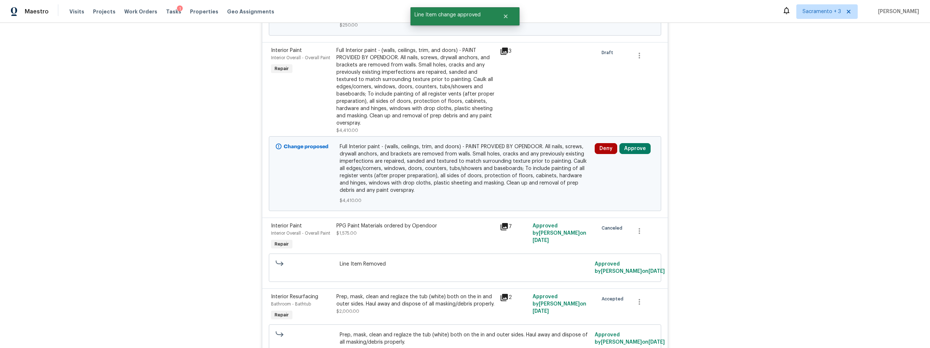
scroll to position [396, 0]
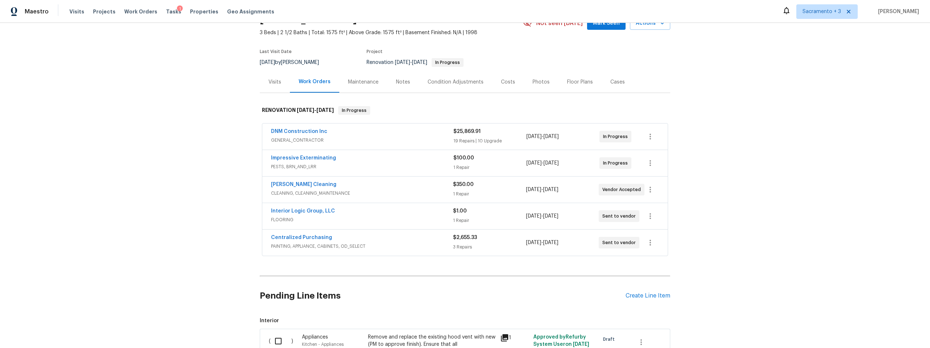
scroll to position [55, 0]
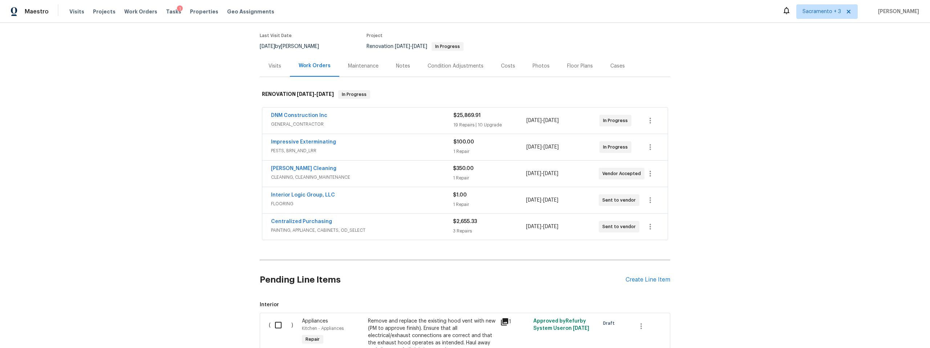
click at [365, 129] on div "DNM Construction Inc GENERAL_CONTRACTOR" at bounding box center [362, 120] width 182 height 17
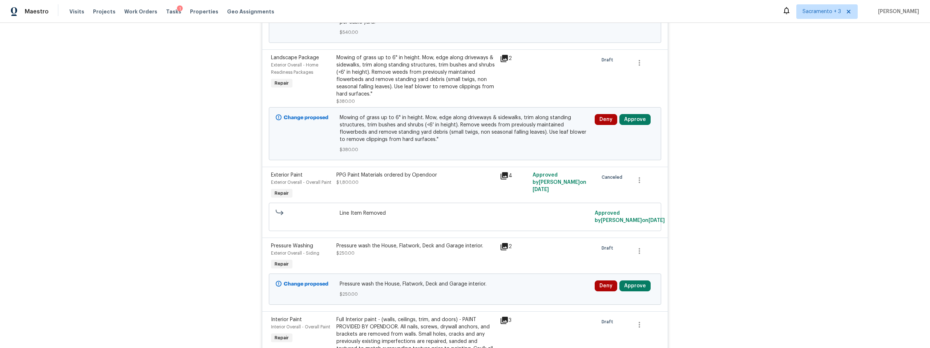
scroll to position [369, 0]
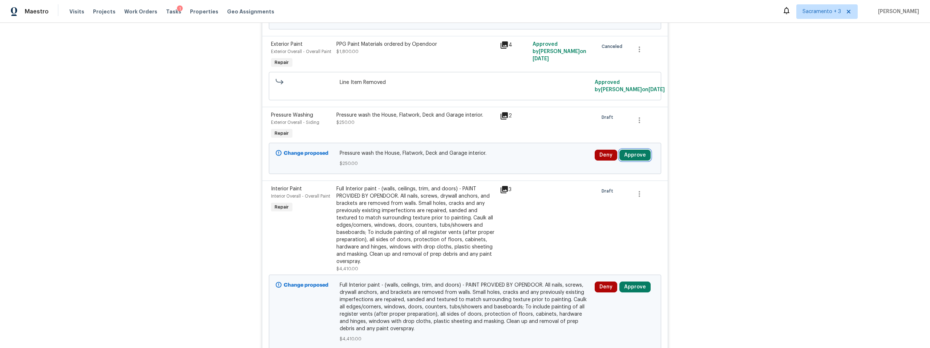
click at [629, 154] on button "Approve" at bounding box center [634, 155] width 31 height 11
click at [529, 160] on span "Approve" at bounding box center [528, 161] width 20 height 5
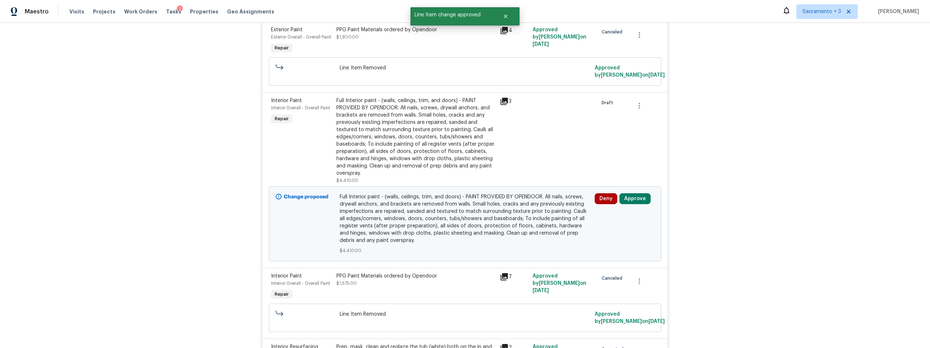
scroll to position [384, 0]
click at [502, 101] on icon at bounding box center [504, 100] width 7 height 7
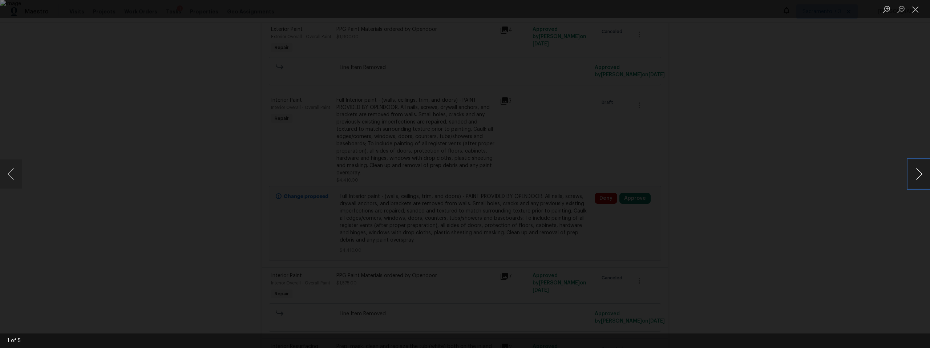
click at [916, 179] on button "Next image" at bounding box center [919, 173] width 22 height 29
click at [917, 10] on button "Close lightbox" at bounding box center [915, 9] width 15 height 13
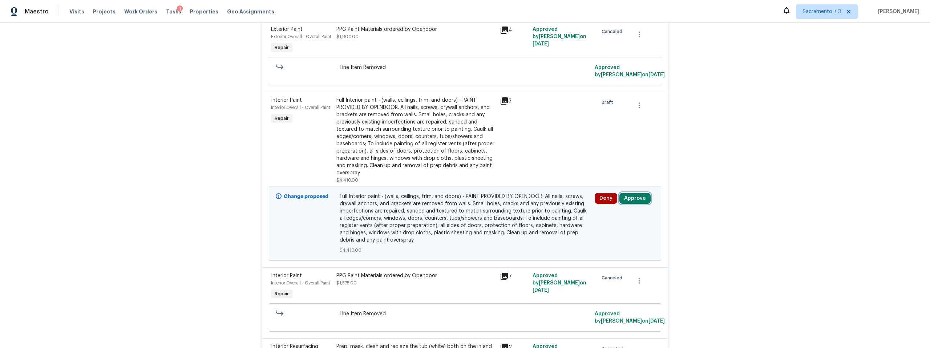
click at [639, 201] on button "Approve" at bounding box center [634, 198] width 31 height 11
click at [532, 209] on button "Approve" at bounding box center [528, 205] width 44 height 15
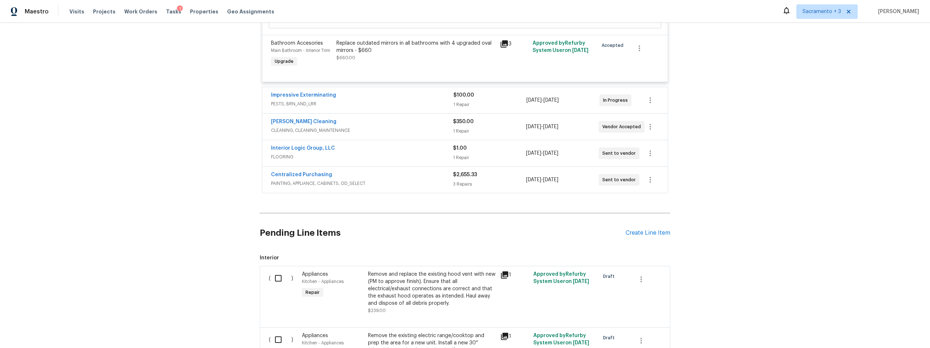
scroll to position [2019, 0]
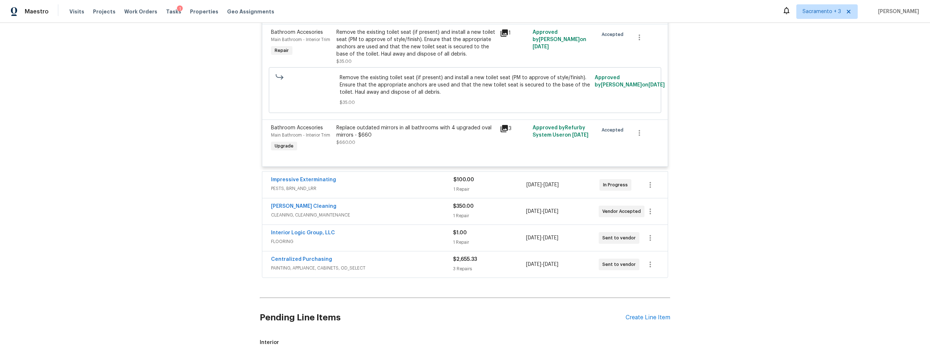
click at [513, 186] on div "1 Repair" at bounding box center [489, 189] width 73 height 7
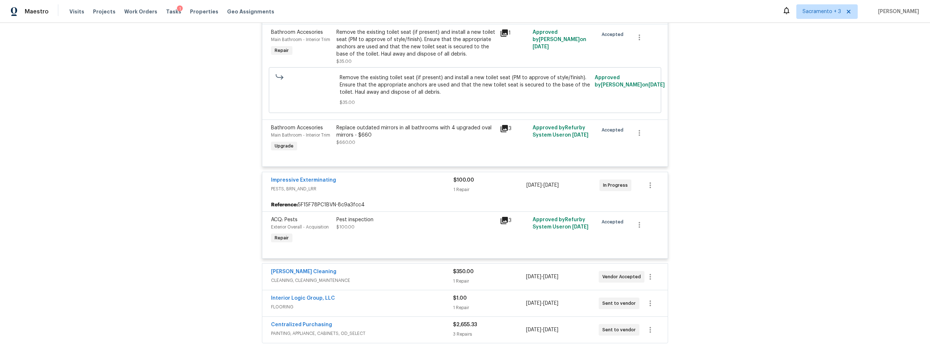
click at [488, 278] on div "1 Repair" at bounding box center [489, 281] width 73 height 7
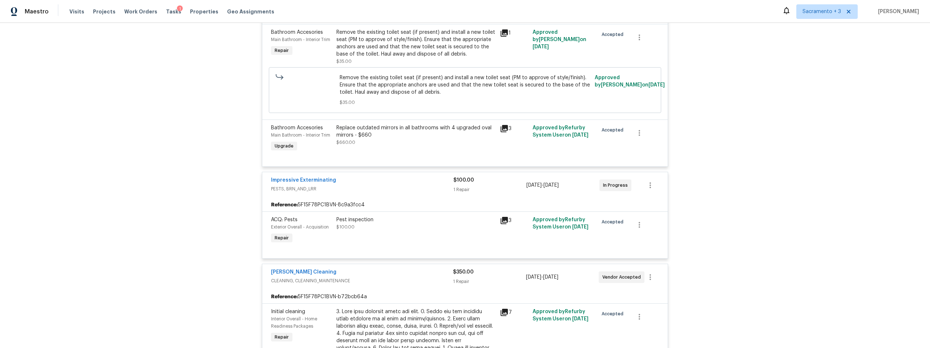
scroll to position [2320, 0]
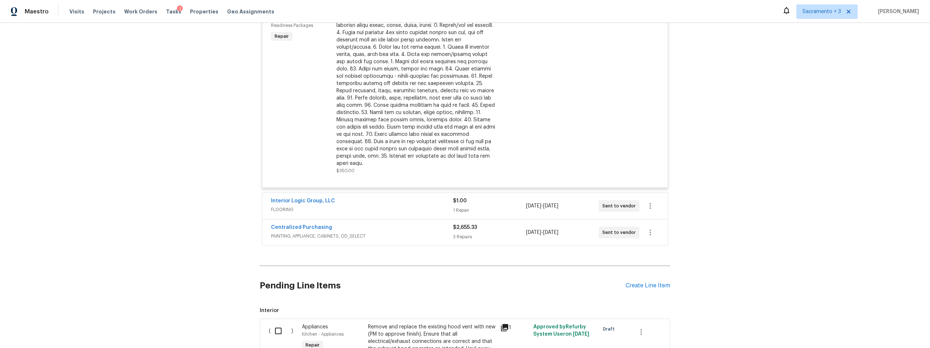
click at [487, 207] on div "1 Repair" at bounding box center [489, 210] width 73 height 7
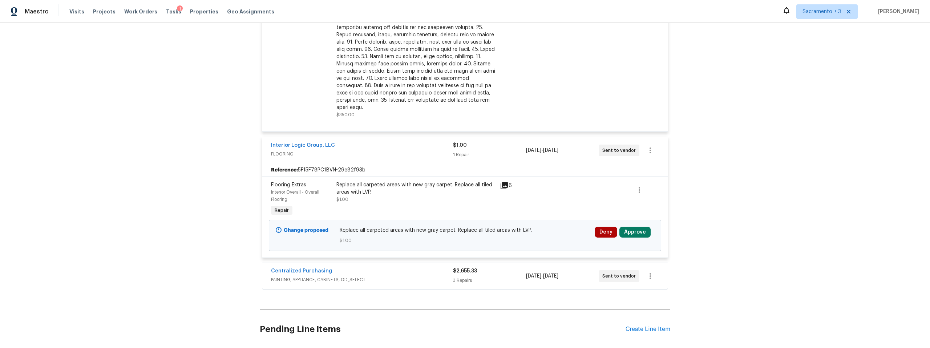
scroll to position [2393, 0]
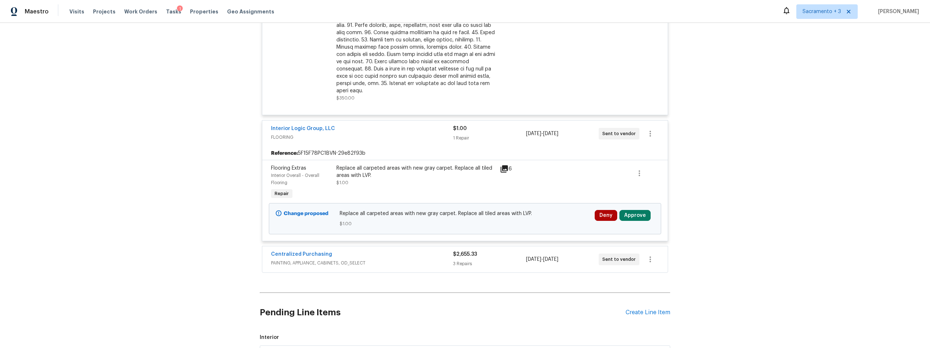
click at [693, 210] on div "Back to all projects 1176 Shadowcliff Ct, Brentwood, CA 94513 3 Beds | 2 1/2 Ba…" at bounding box center [465, 185] width 930 height 325
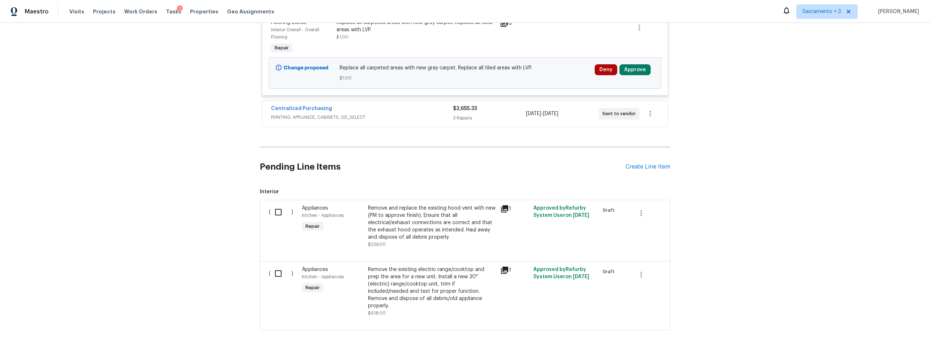
scroll to position [2537, 0]
click at [495, 116] on div "3 Repairs" at bounding box center [489, 119] width 73 height 7
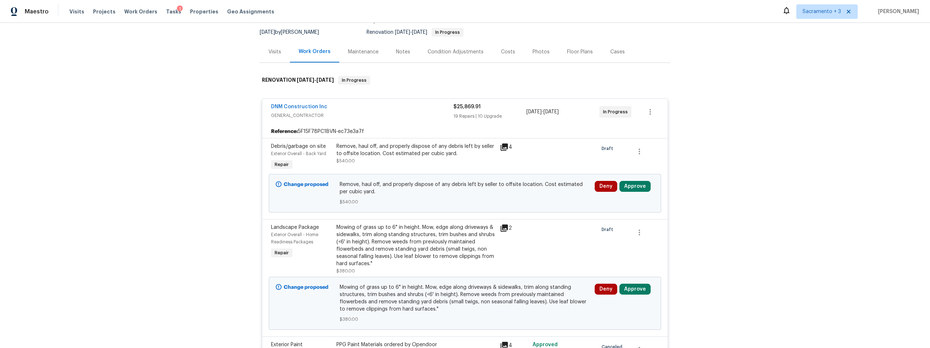
scroll to position [79, 0]
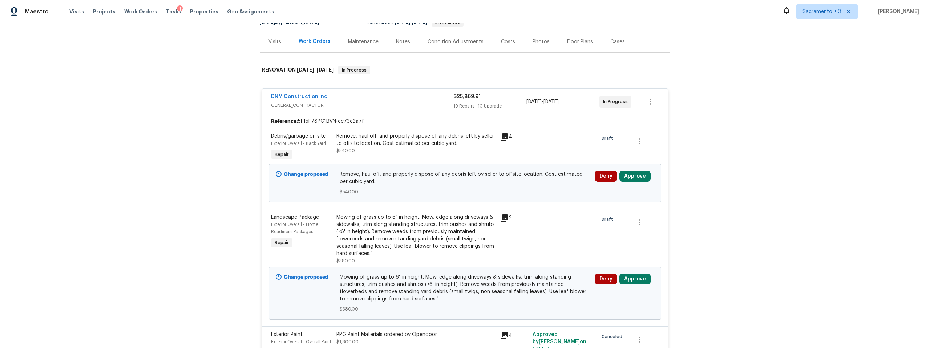
click at [501, 137] on icon at bounding box center [504, 137] width 9 height 9
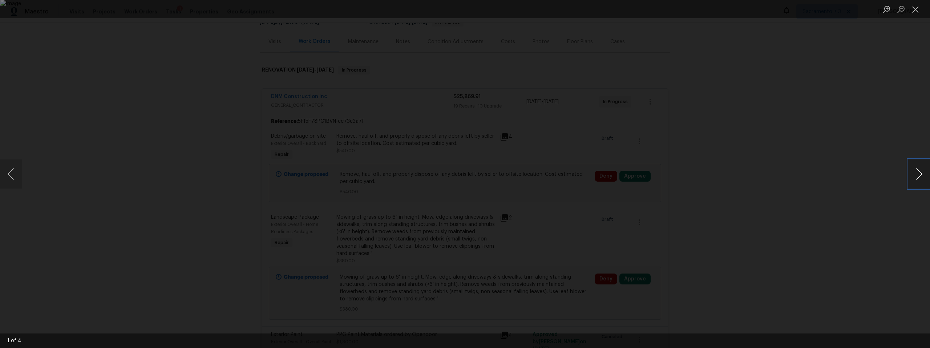
click at [916, 171] on button "Next image" at bounding box center [919, 173] width 22 height 29
click at [912, 9] on button "Close lightbox" at bounding box center [915, 9] width 15 height 13
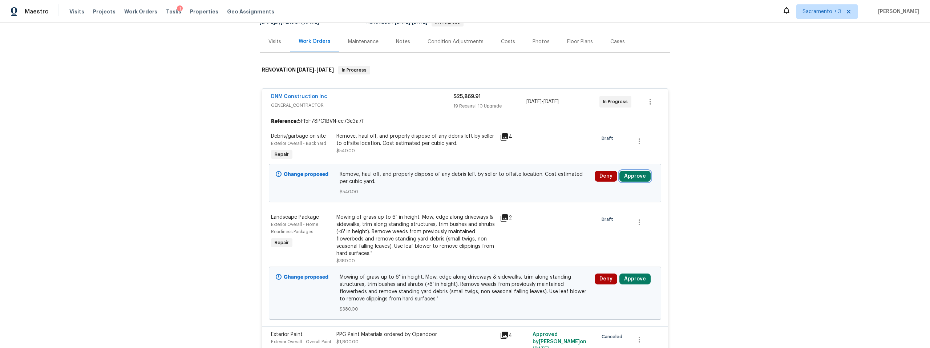
click at [627, 175] on button "Approve" at bounding box center [634, 176] width 31 height 11
click at [530, 181] on span "Approve" at bounding box center [528, 182] width 20 height 5
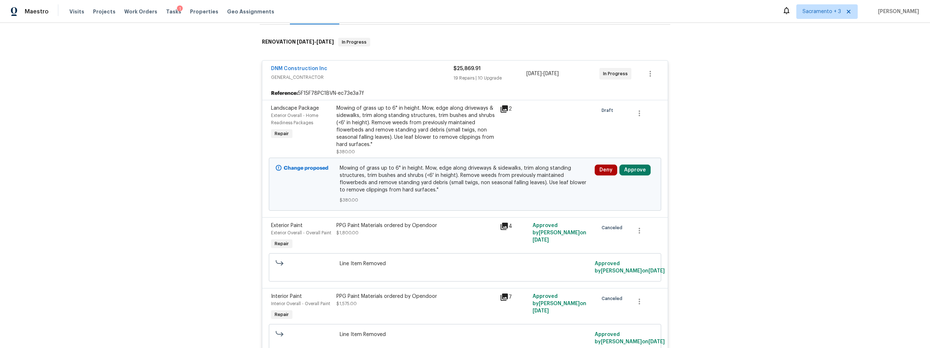
scroll to position [108, 0]
click at [501, 106] on icon at bounding box center [504, 108] width 7 height 7
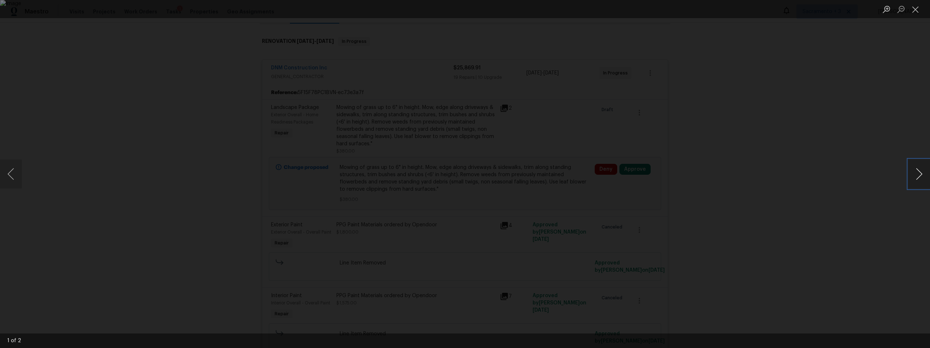
click at [919, 171] on button "Next image" at bounding box center [919, 173] width 22 height 29
click at [920, 171] on button "Next image" at bounding box center [919, 173] width 22 height 29
click at [914, 9] on button "Close lightbox" at bounding box center [915, 9] width 15 height 13
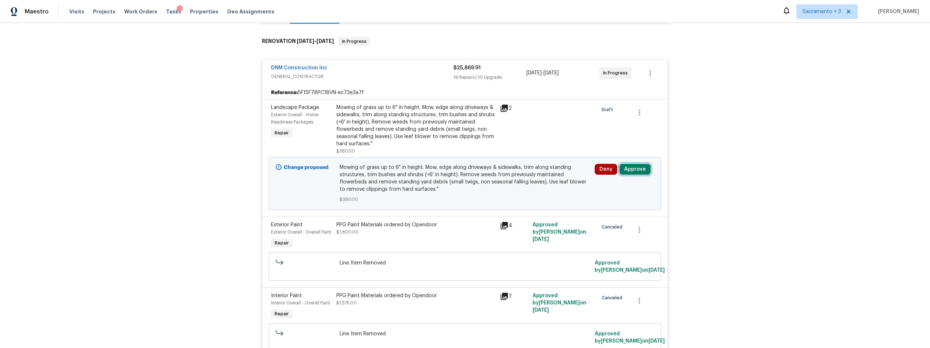
click at [636, 171] on button "Approve" at bounding box center [634, 169] width 31 height 11
click at [538, 176] on button "Approve" at bounding box center [528, 176] width 44 height 15
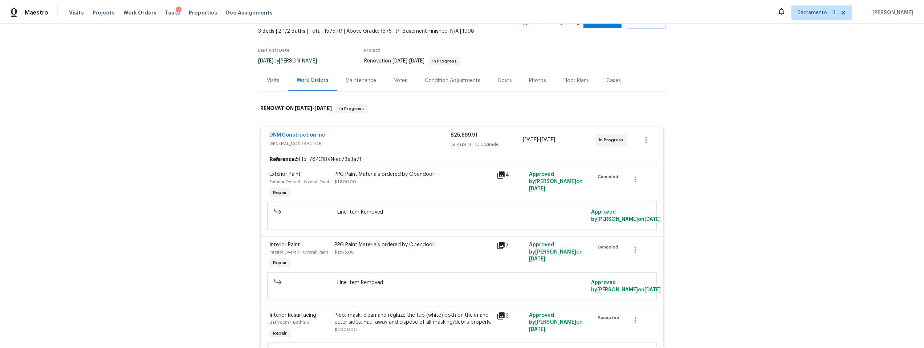
scroll to position [0, 0]
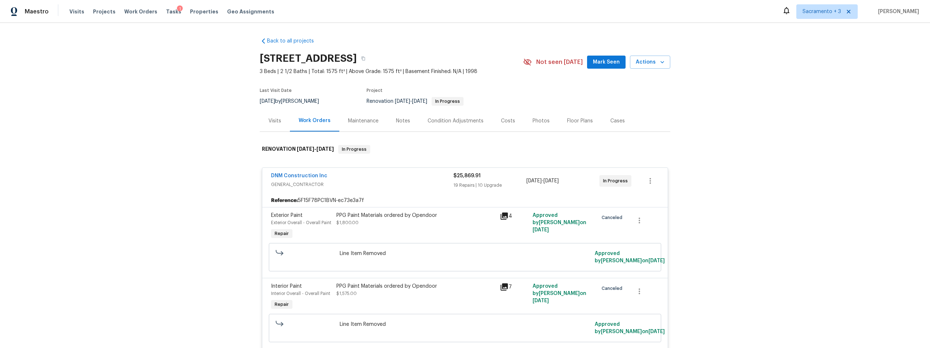
click at [504, 121] on div "Costs" at bounding box center [508, 120] width 14 height 7
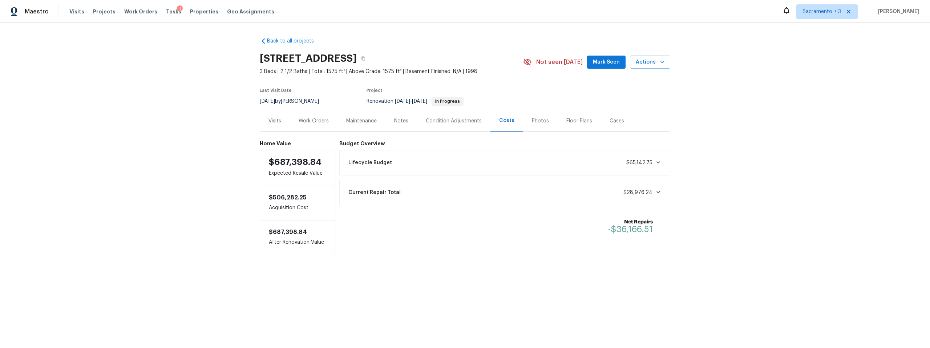
click at [398, 121] on div "Notes" at bounding box center [401, 120] width 14 height 7
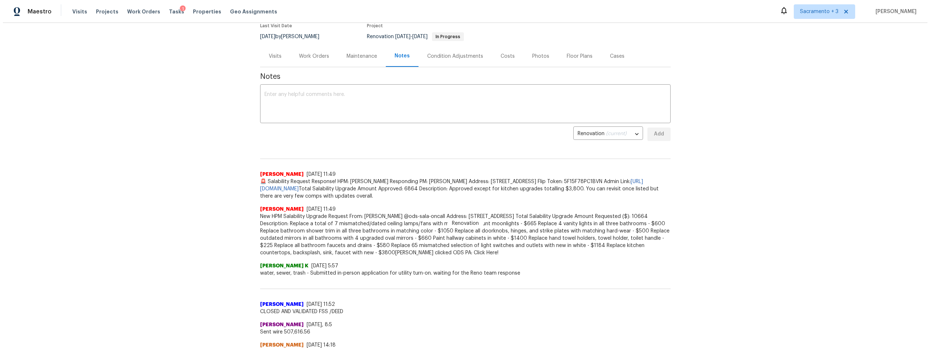
scroll to position [21, 0]
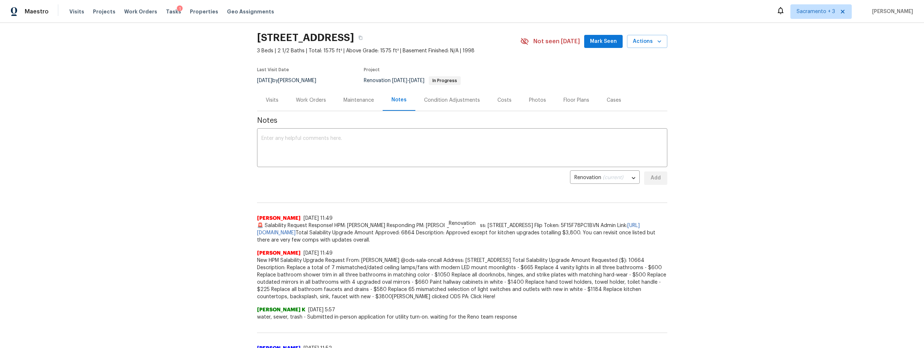
click at [315, 100] on div "Work Orders" at bounding box center [311, 100] width 30 height 7
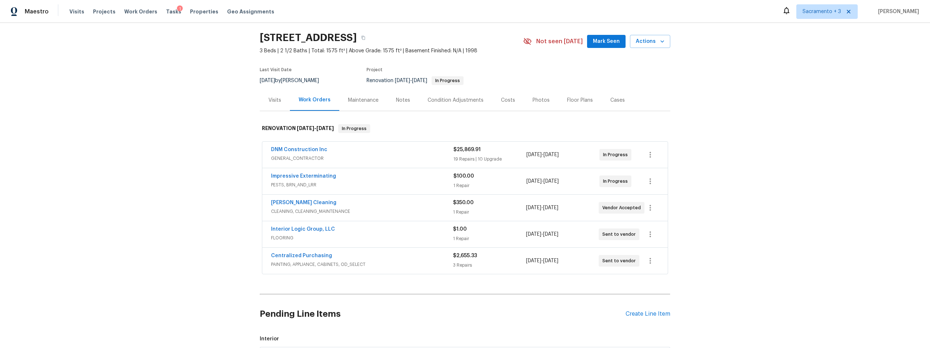
click at [340, 232] on div "Interior Logic Group, LLC" at bounding box center [362, 230] width 182 height 9
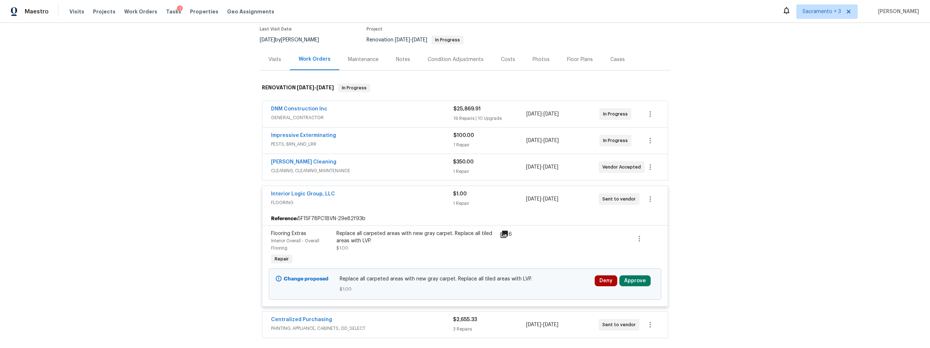
scroll to position [108, 0]
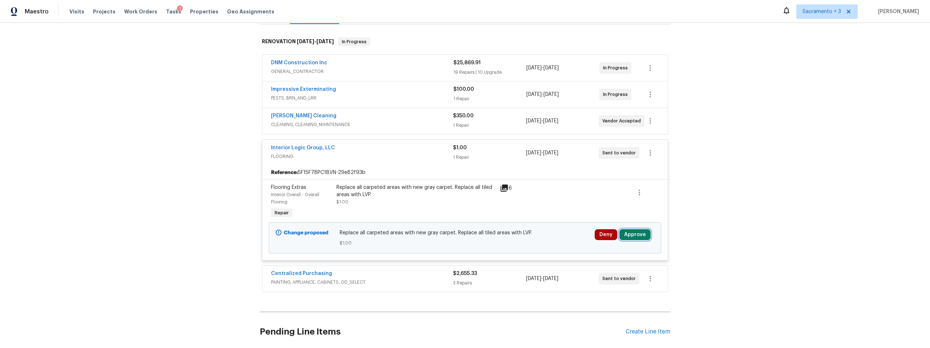
click at [635, 235] on button "Approve" at bounding box center [634, 234] width 31 height 11
click at [518, 240] on span "Approve" at bounding box center [528, 241] width 20 height 5
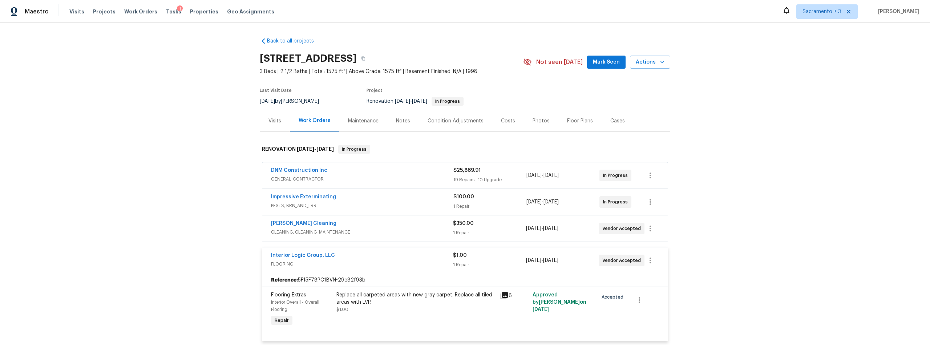
scroll to position [73, 0]
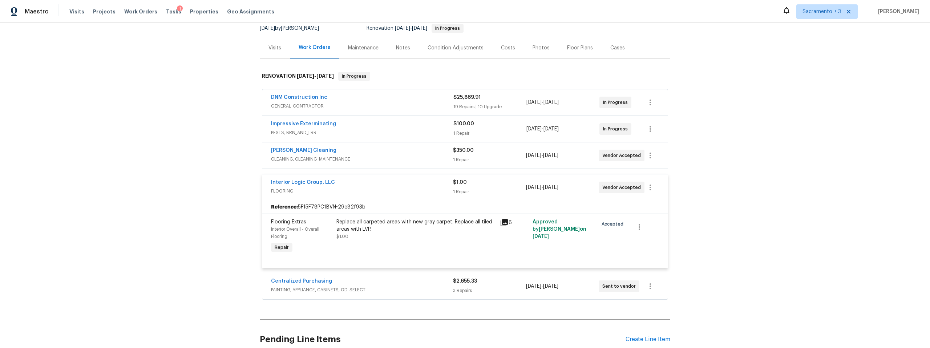
click at [579, 283] on div "10/7/2025 - 10/7/2025" at bounding box center [562, 286] width 73 height 17
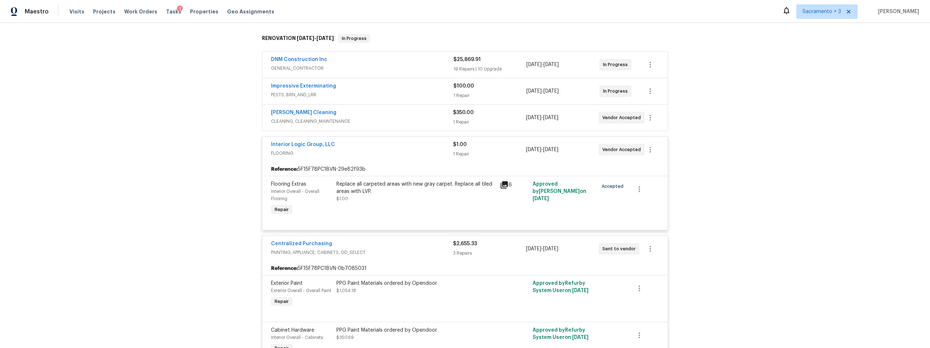
scroll to position [0, 0]
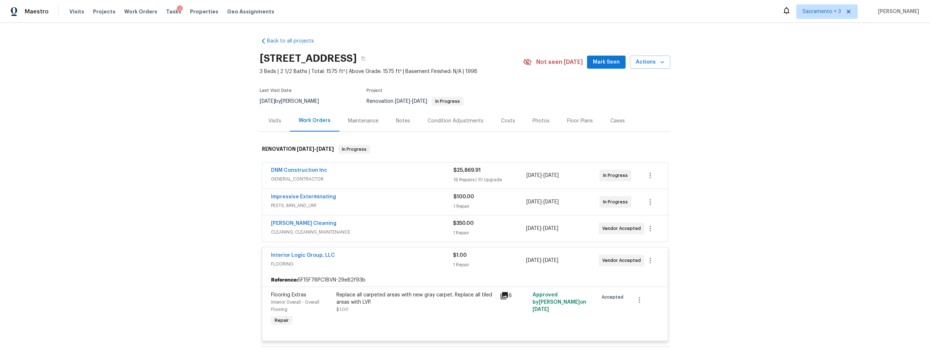
click at [548, 178] on span "10/7/2025 - 10/24/2025" at bounding box center [542, 175] width 32 height 7
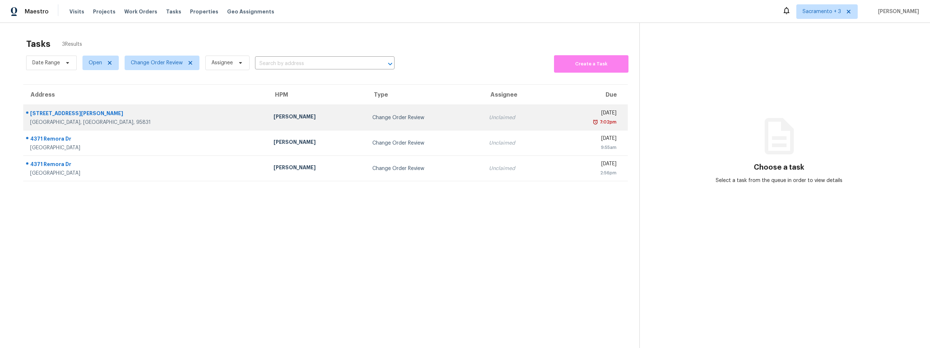
click at [58, 118] on div "[STREET_ADDRESS][PERSON_NAME]" at bounding box center [146, 114] width 232 height 9
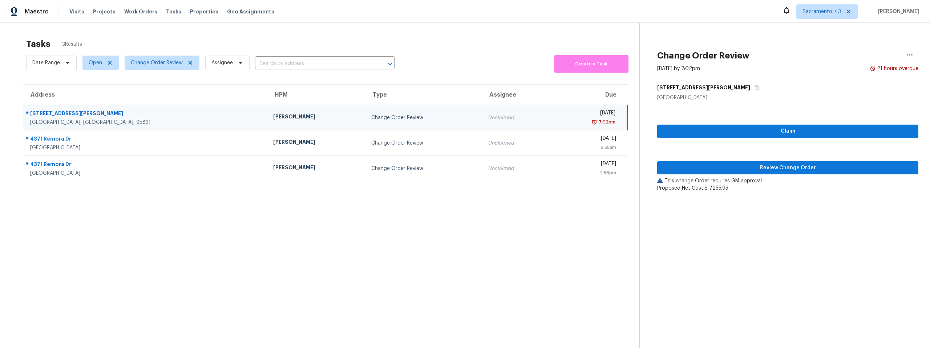
click at [55, 117] on div "26 Marina Grande Ct" at bounding box center [145, 114] width 231 height 9
click at [67, 115] on div "26 Marina Grande Ct" at bounding box center [145, 114] width 231 height 9
click at [768, 162] on button "Review Change Order" at bounding box center [787, 167] width 261 height 13
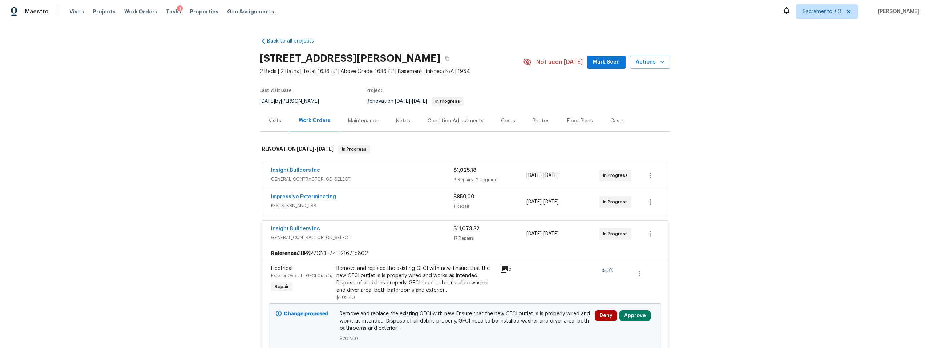
click at [508, 120] on div "Costs" at bounding box center [508, 120] width 14 height 7
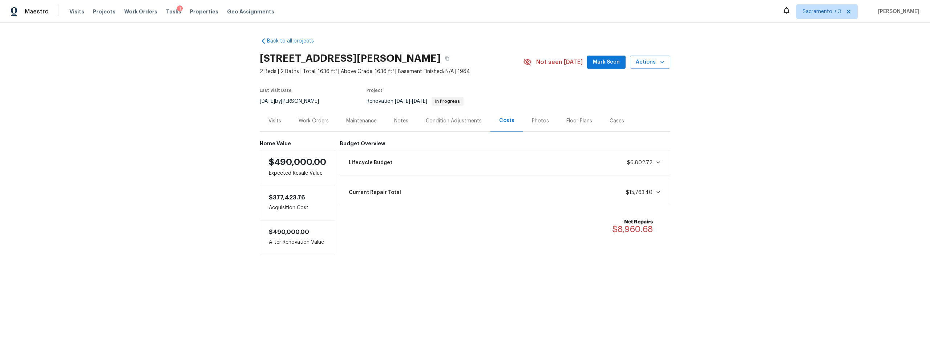
click at [394, 120] on div "Notes" at bounding box center [401, 120] width 14 height 7
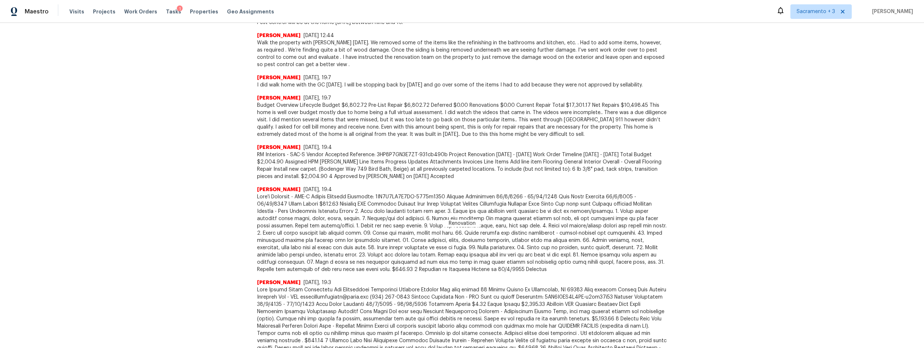
scroll to position [574, 0]
